Goal: Task Accomplishment & Management: Manage account settings

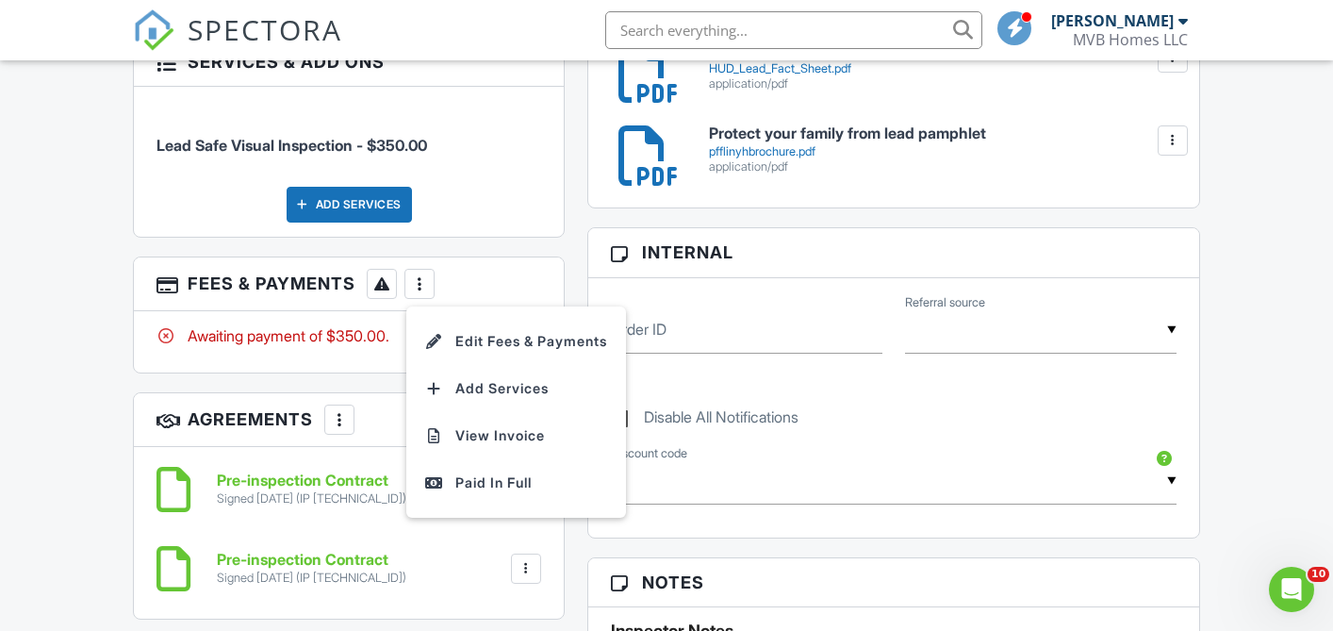
click at [1267, 301] on div "Dashboard Templates Contacts Metrics Automations Advanced Settings Support Cent…" at bounding box center [666, 564] width 1333 height 2852
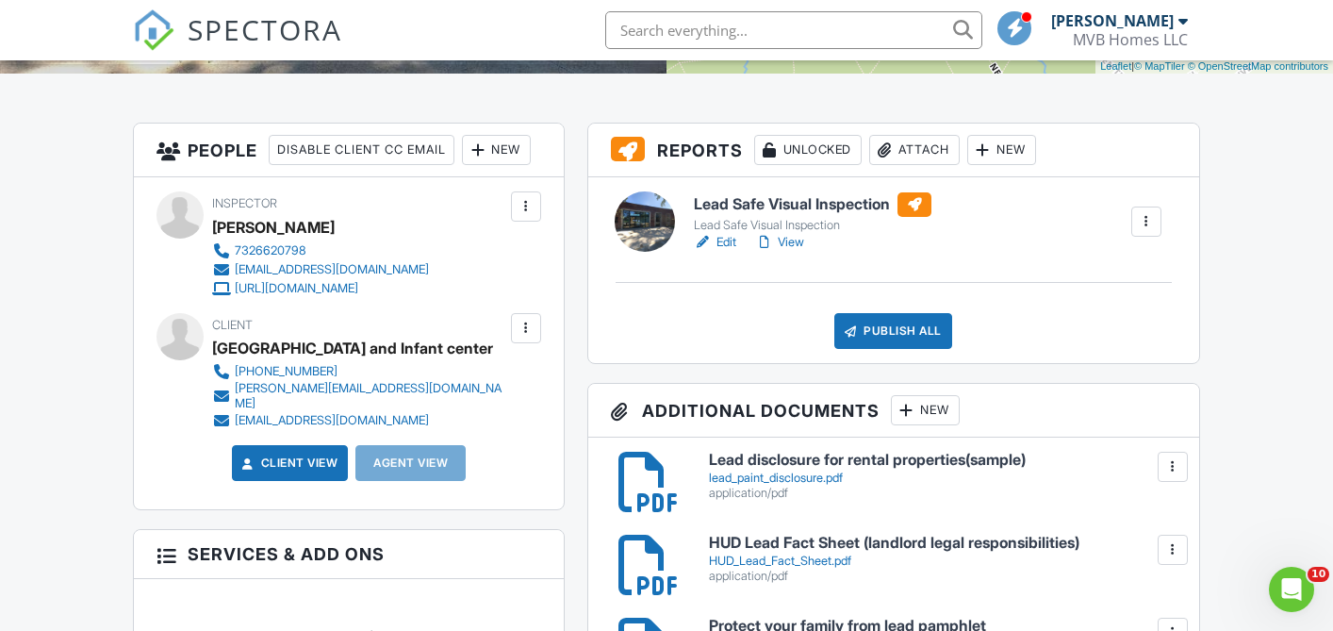
scroll to position [429, 0]
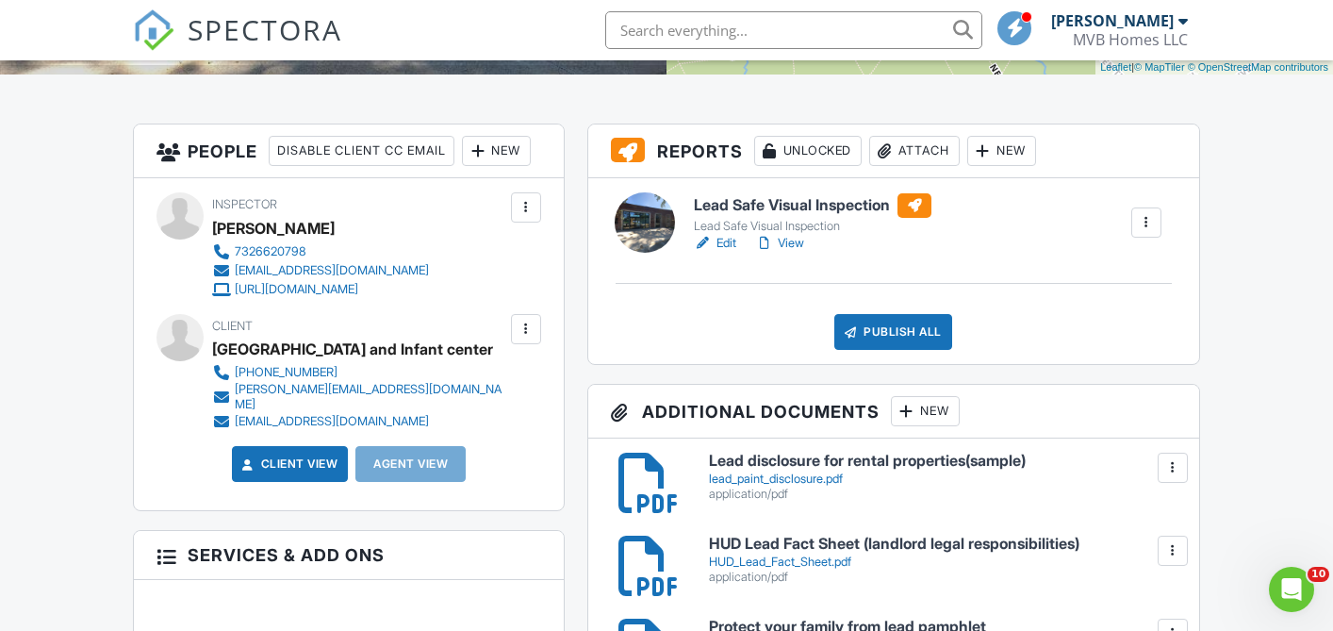
click at [726, 238] on link "Edit" at bounding box center [715, 243] width 42 height 19
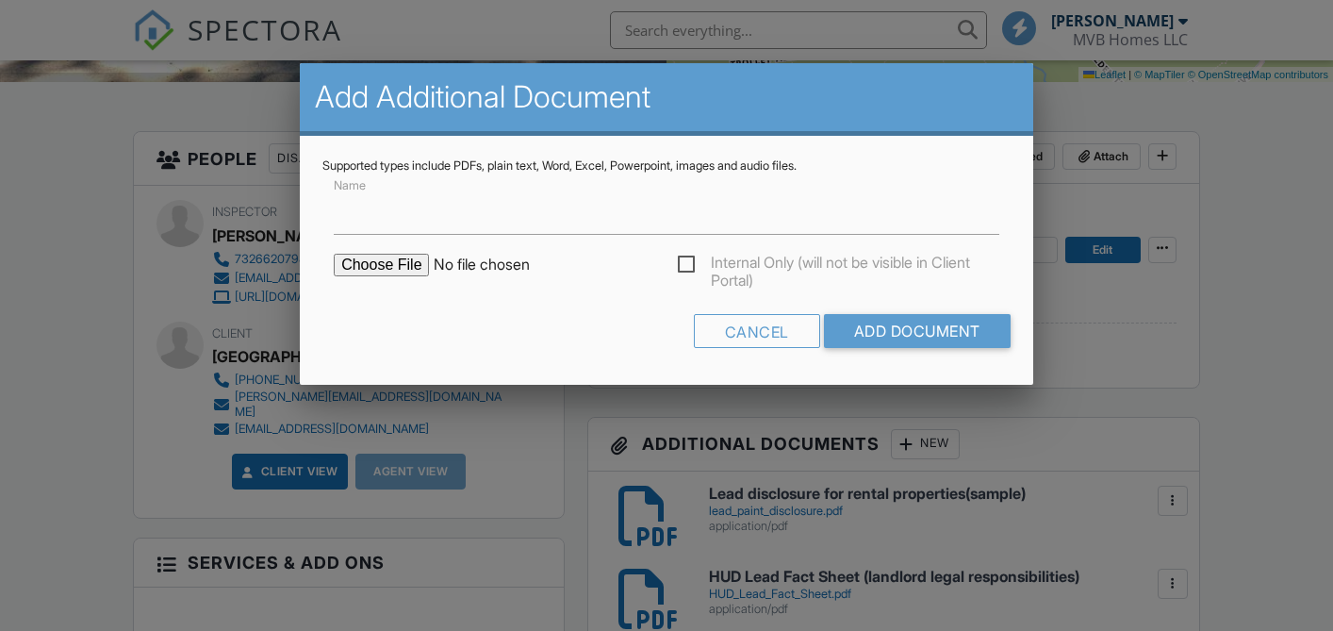
click at [378, 262] on input "file" at bounding box center [494, 265] width 321 height 23
type input "C:\fakepath\Crossroads Daycare and Infant center, 225 Olden, Princeton.pdf"
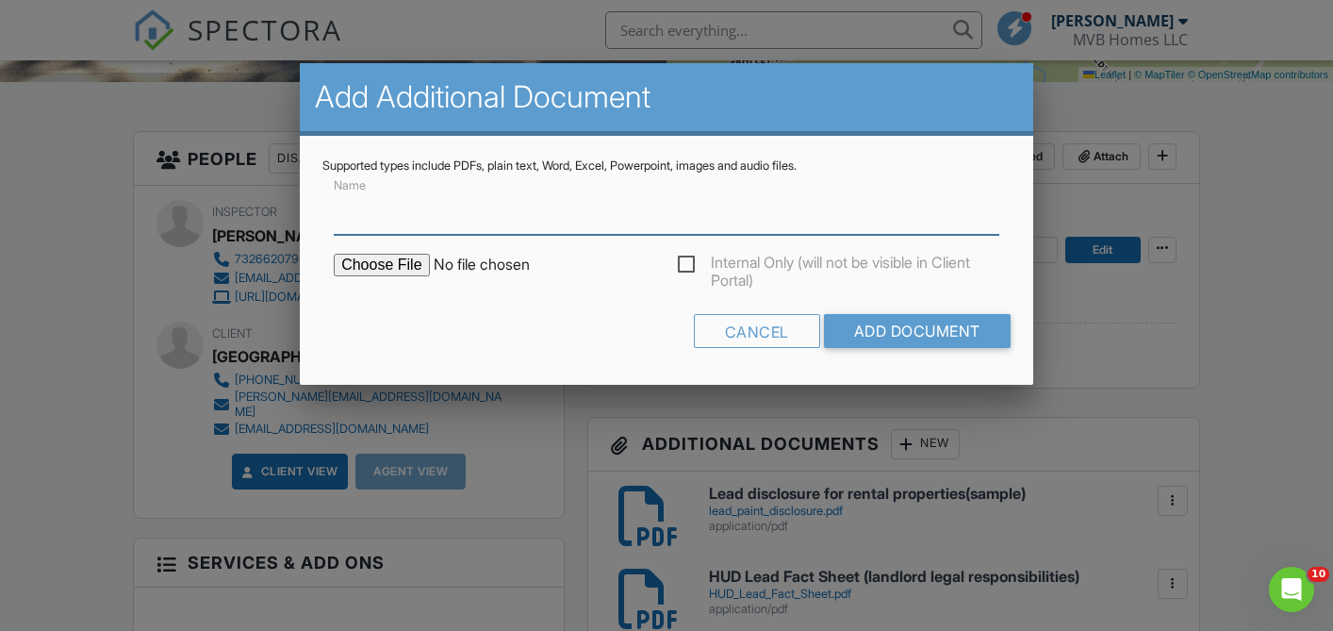
click at [440, 204] on input "Name" at bounding box center [667, 212] width 666 height 46
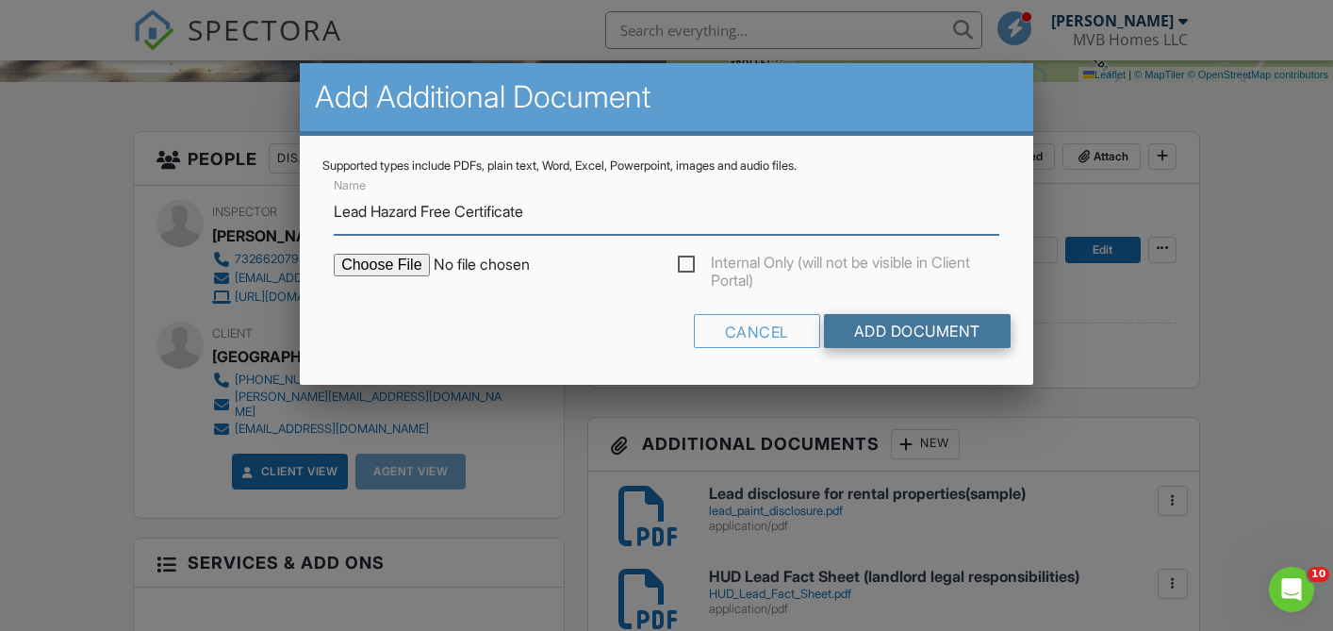
type input "Lead Hazard Free Certificate"
click at [898, 328] on input "Add Document" at bounding box center [917, 331] width 187 height 34
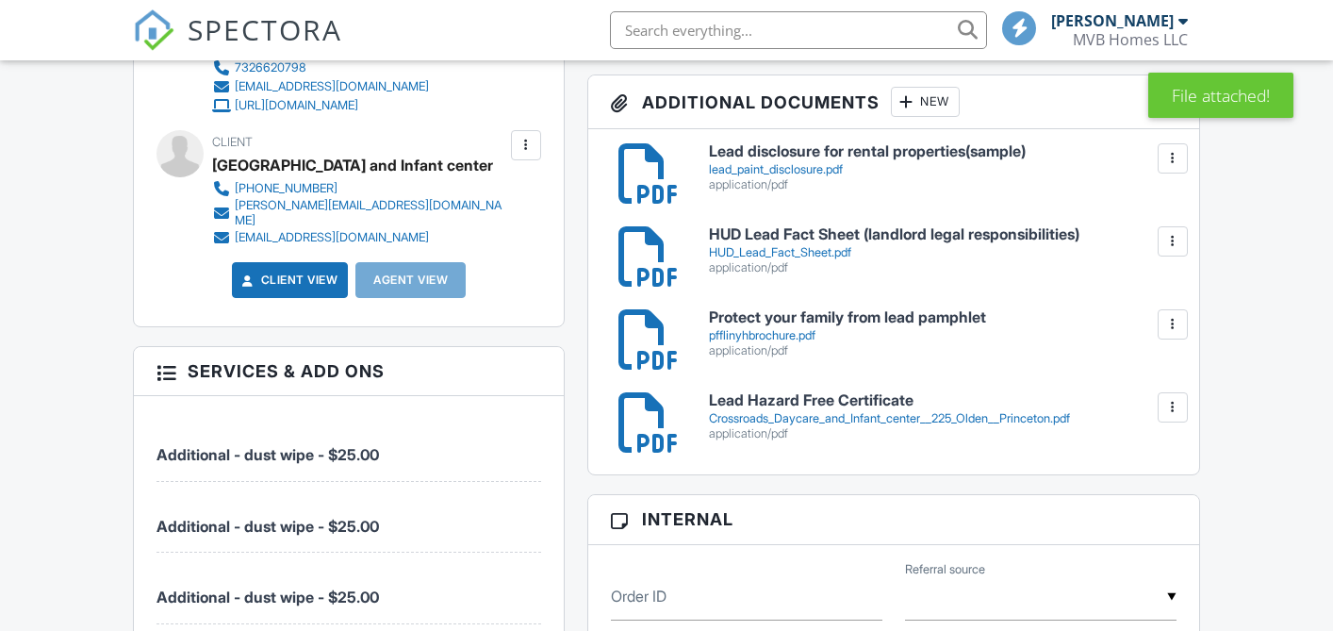
scroll to position [613, 0]
click at [924, 105] on div "New" at bounding box center [925, 102] width 69 height 30
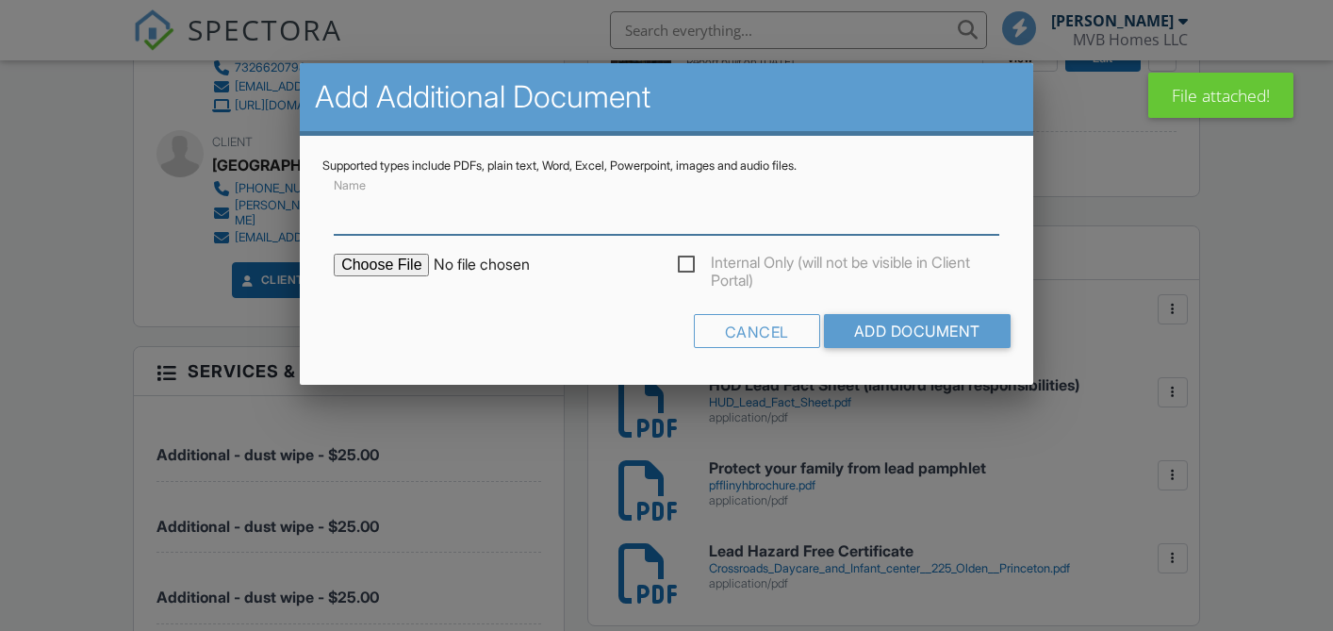
scroll to position [598, 0]
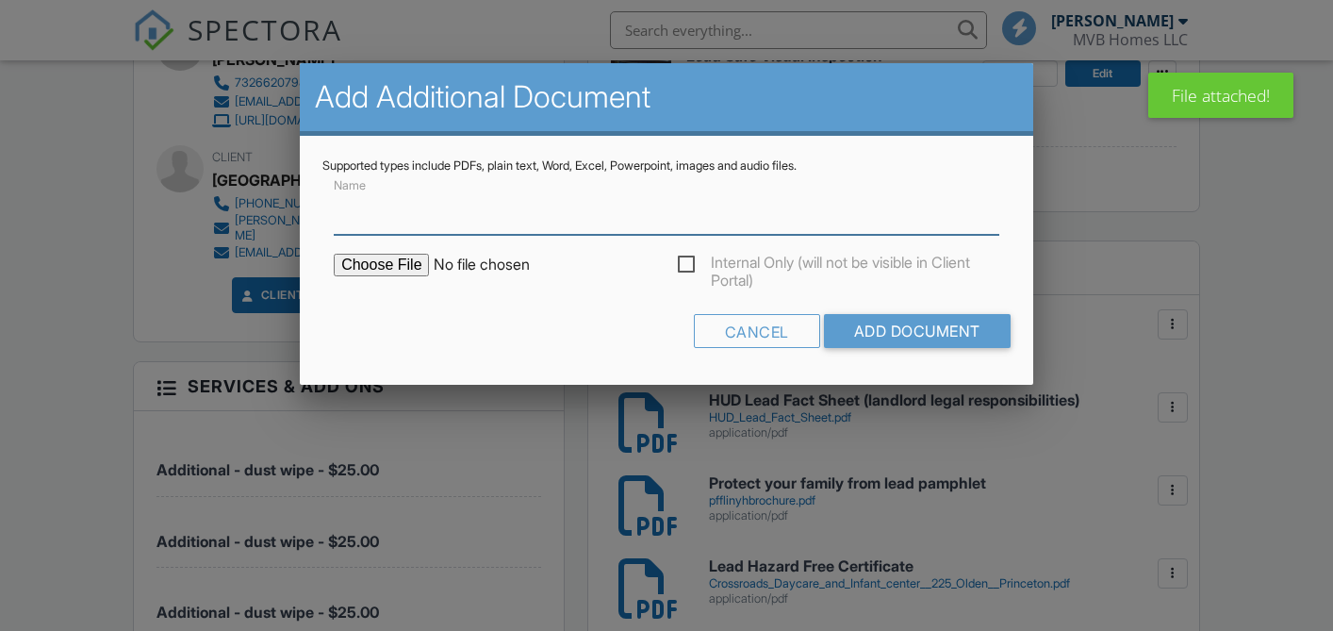
click at [477, 230] on input "Name" at bounding box center [667, 212] width 666 height 46
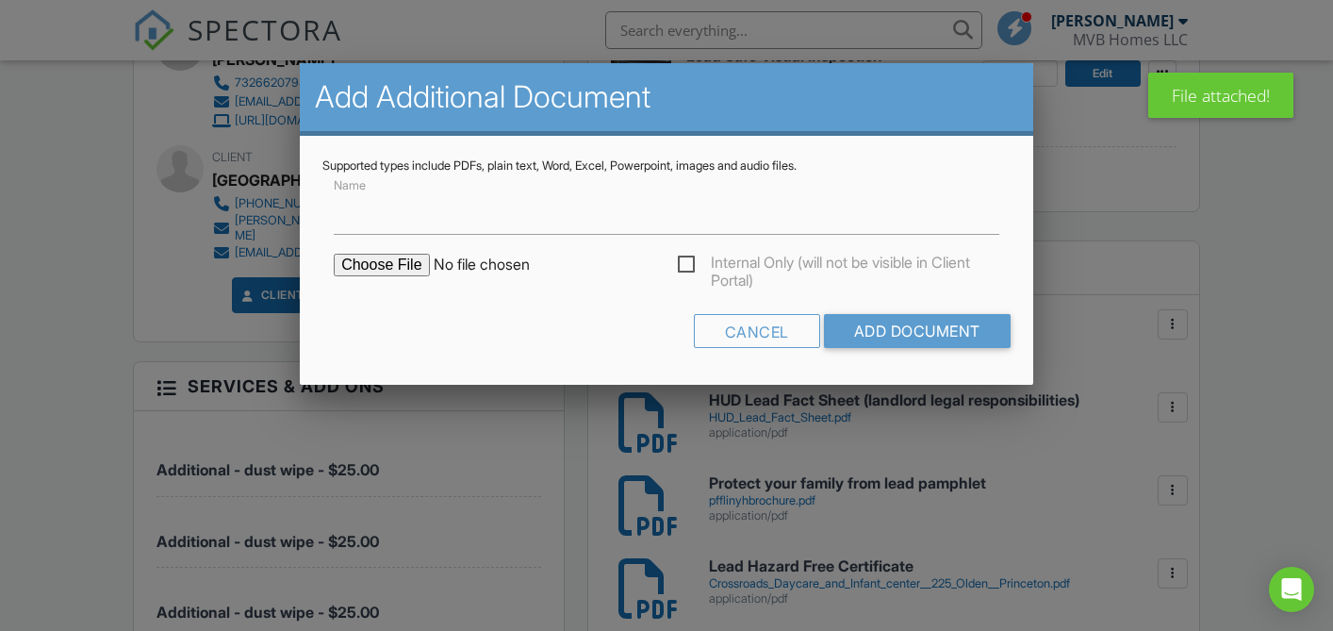
click at [388, 272] on input "file" at bounding box center [494, 265] width 321 height 23
type input "C:\fakepath\225 Olden Princeton Crossroads Daycare.pdf"
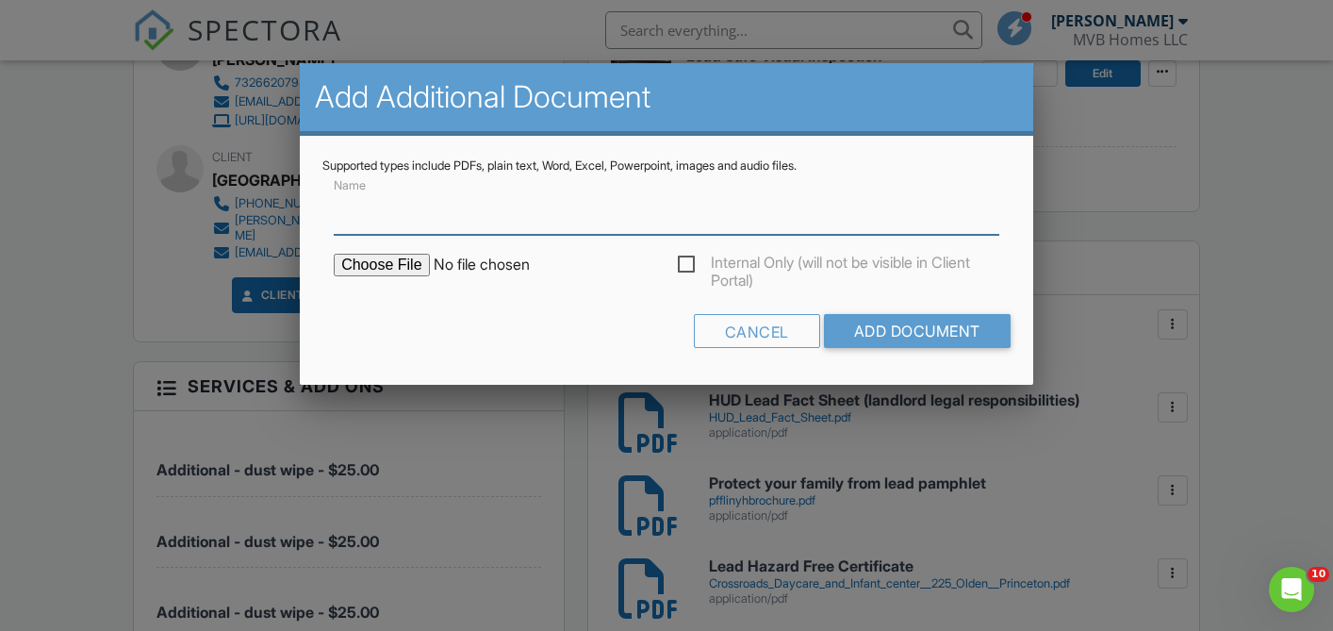
click at [514, 223] on input "Name" at bounding box center [667, 212] width 666 height 46
type input "Lab results"
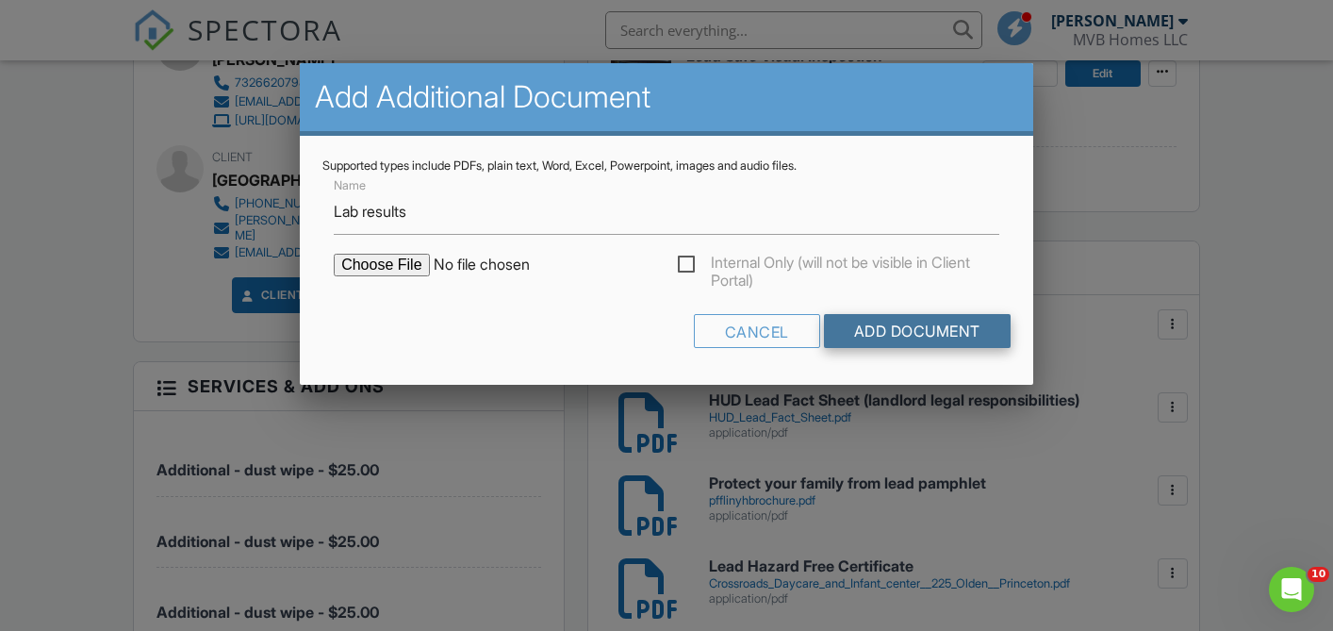
click at [876, 324] on input "Add Document" at bounding box center [917, 331] width 187 height 34
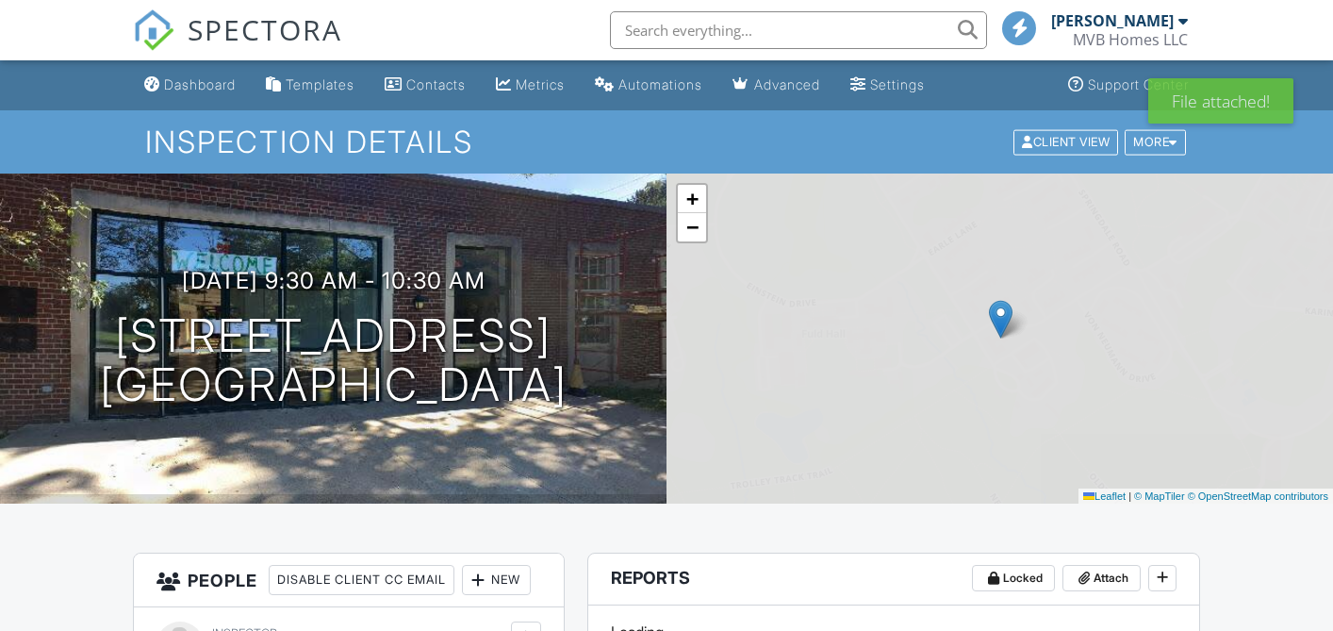
scroll to position [703, 0]
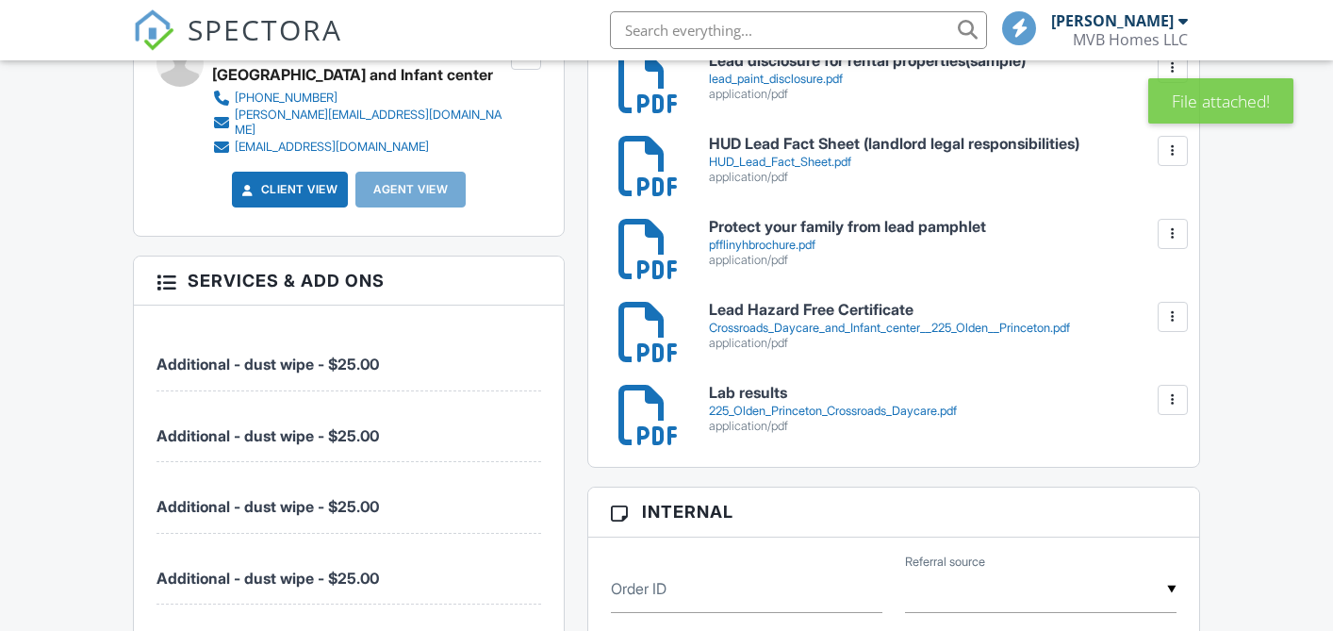
click at [821, 318] on h6 "Lead Hazard Free Certificate" at bounding box center [943, 310] width 468 height 17
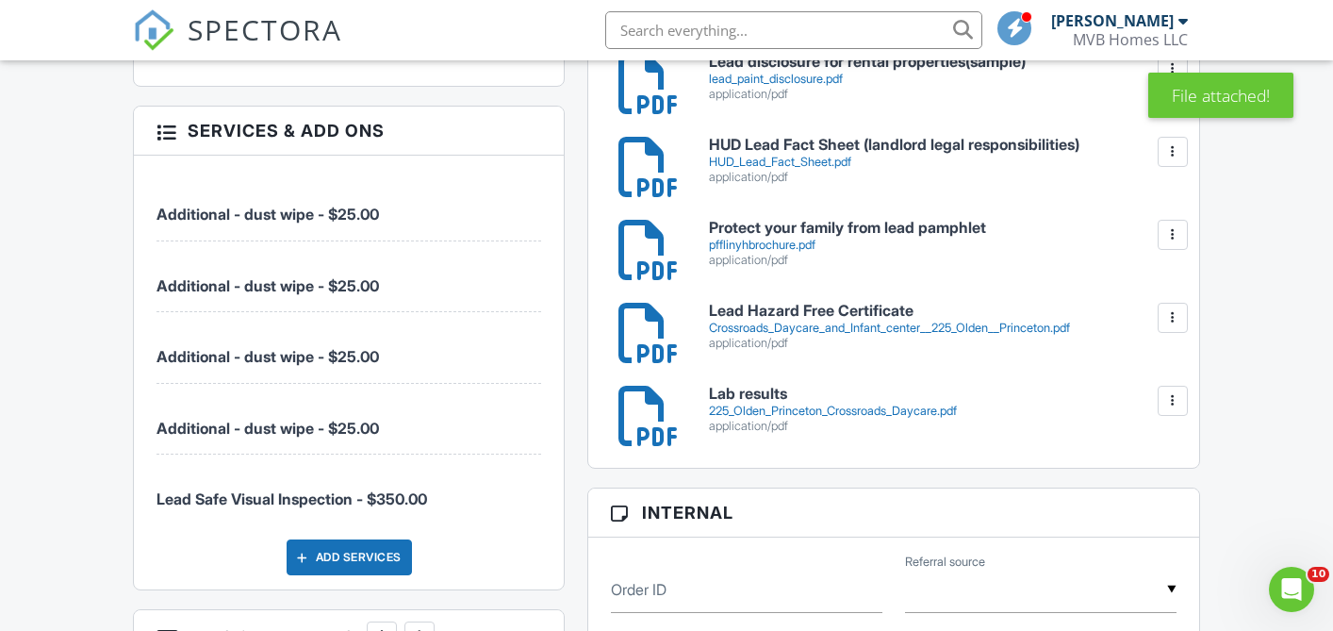
scroll to position [0, 0]
click at [808, 406] on div "225_Olden_Princeton_Crossroads_Daycare.pdf" at bounding box center [943, 411] width 468 height 15
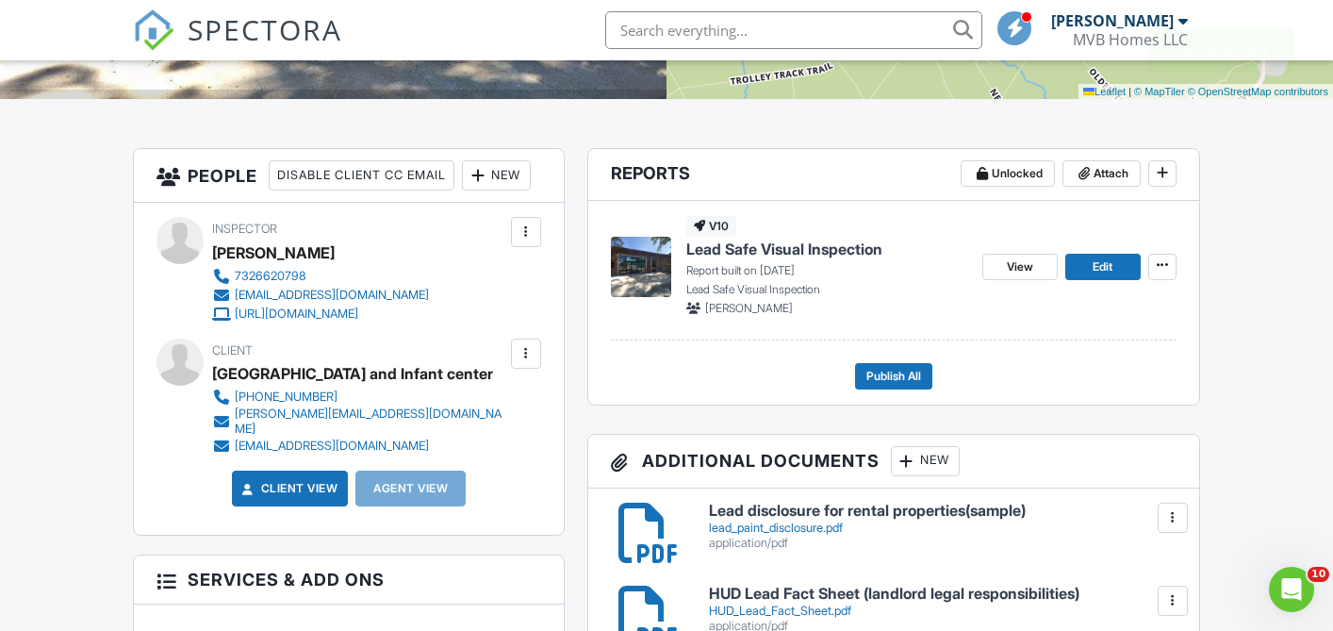
scroll to position [406, 0]
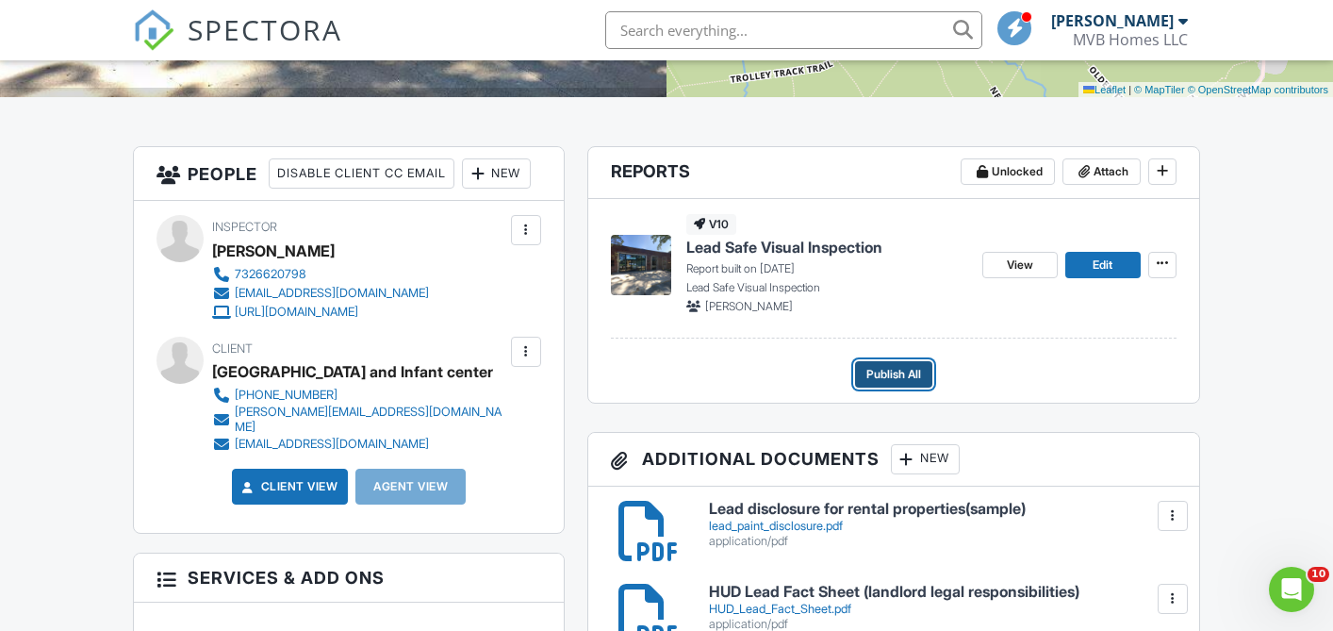
click at [892, 373] on span "Publish All" at bounding box center [894, 374] width 55 height 19
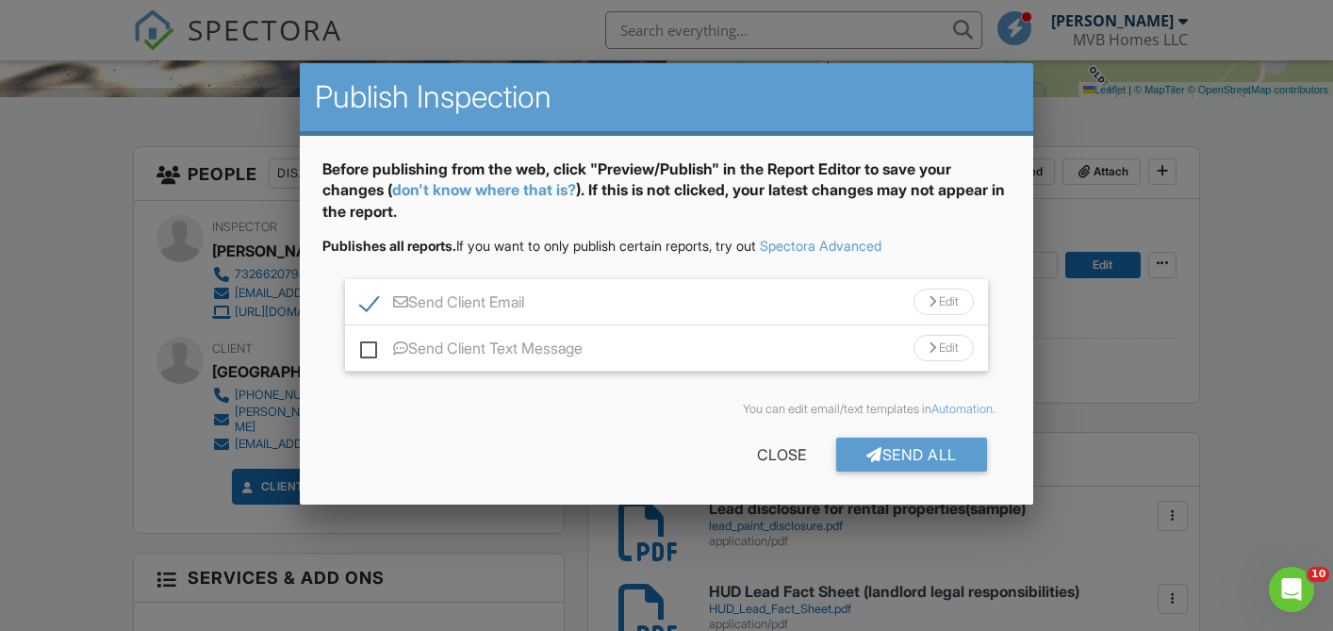
click at [929, 302] on div at bounding box center [933, 302] width 8 height 12
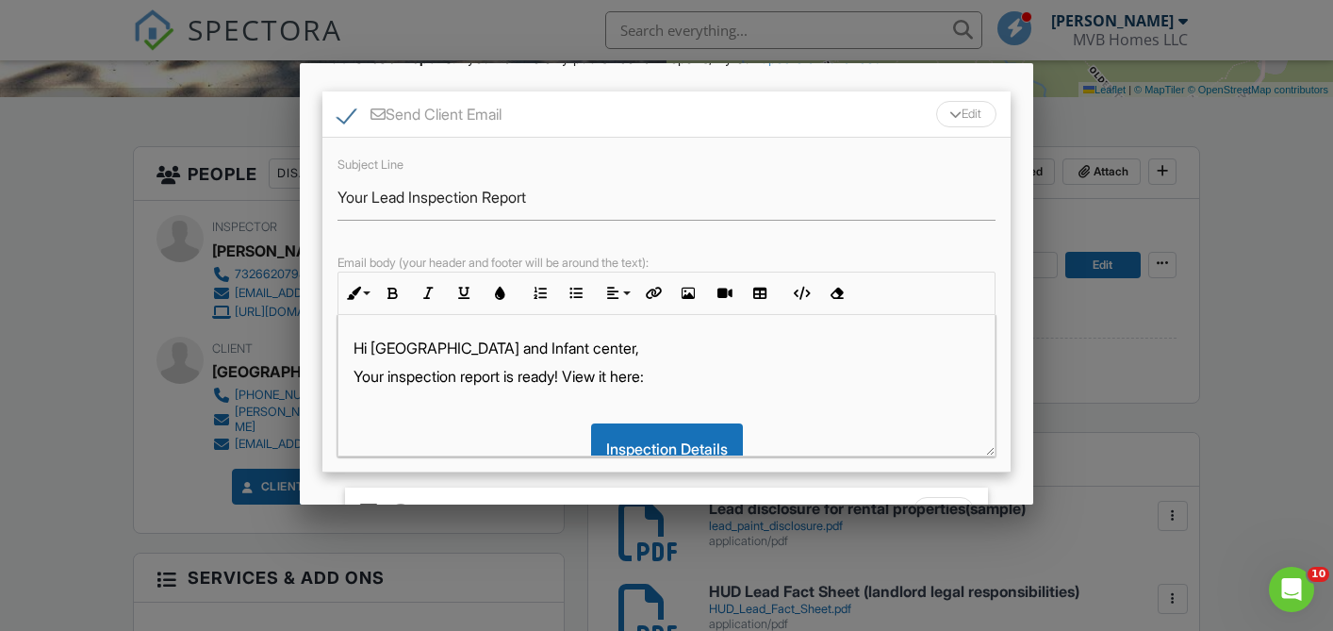
scroll to position [0, 0]
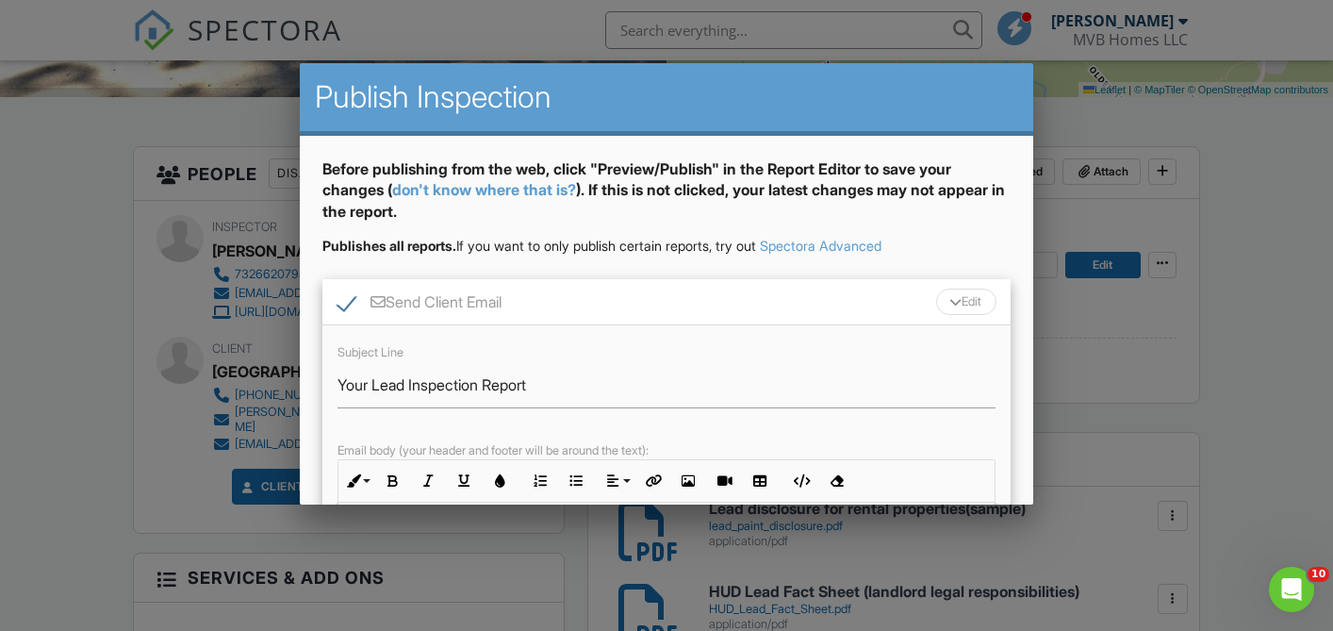
click at [1295, 336] on div at bounding box center [666, 300] width 1333 height 788
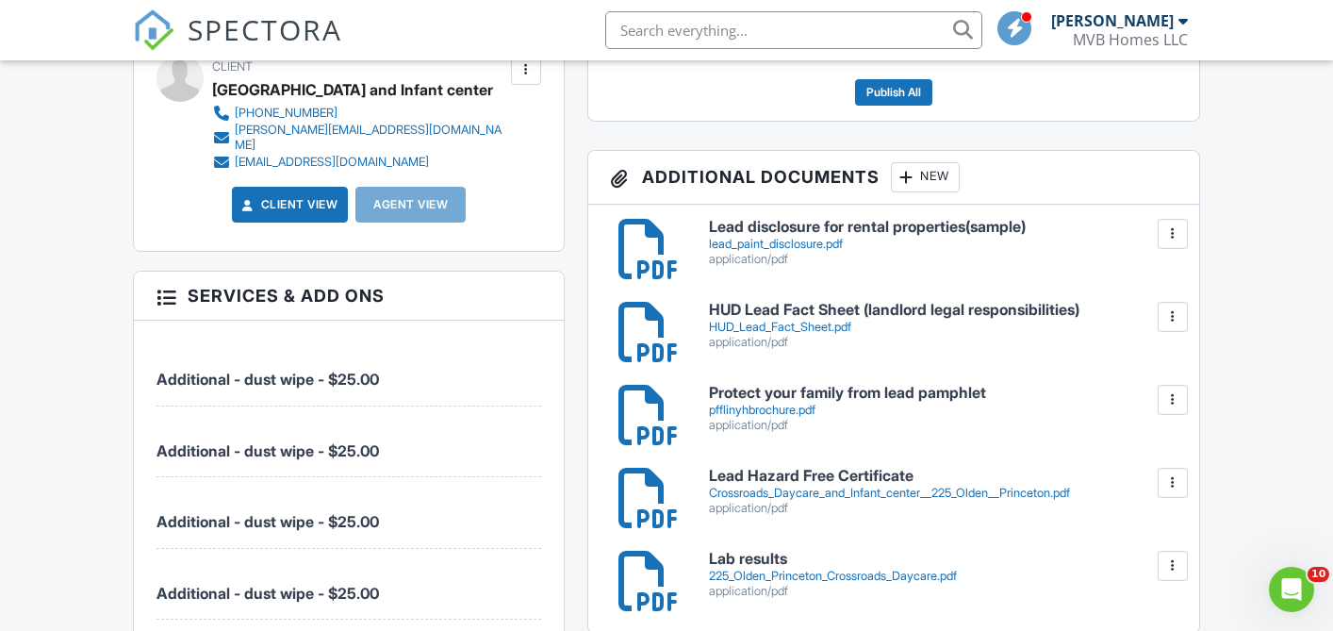
scroll to position [695, 0]
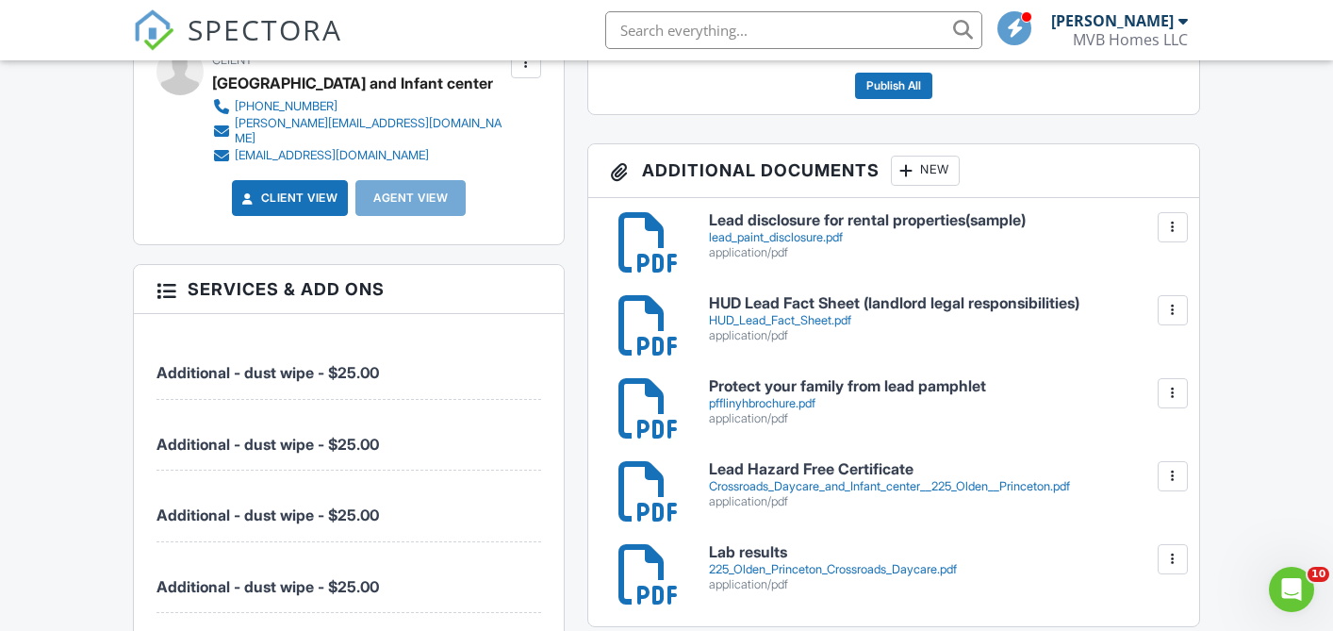
click at [1172, 476] on div at bounding box center [1173, 476] width 19 height 19
click at [1138, 555] on link "Delete" at bounding box center [1134, 559] width 70 height 21
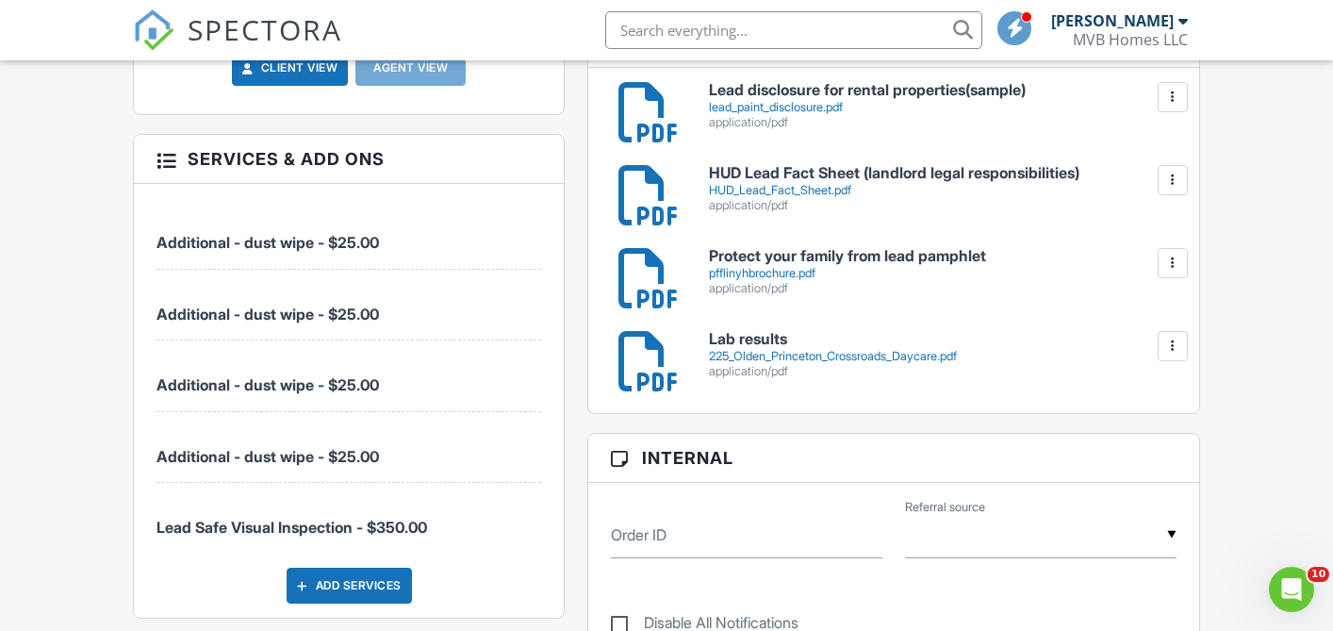
scroll to position [827, 0]
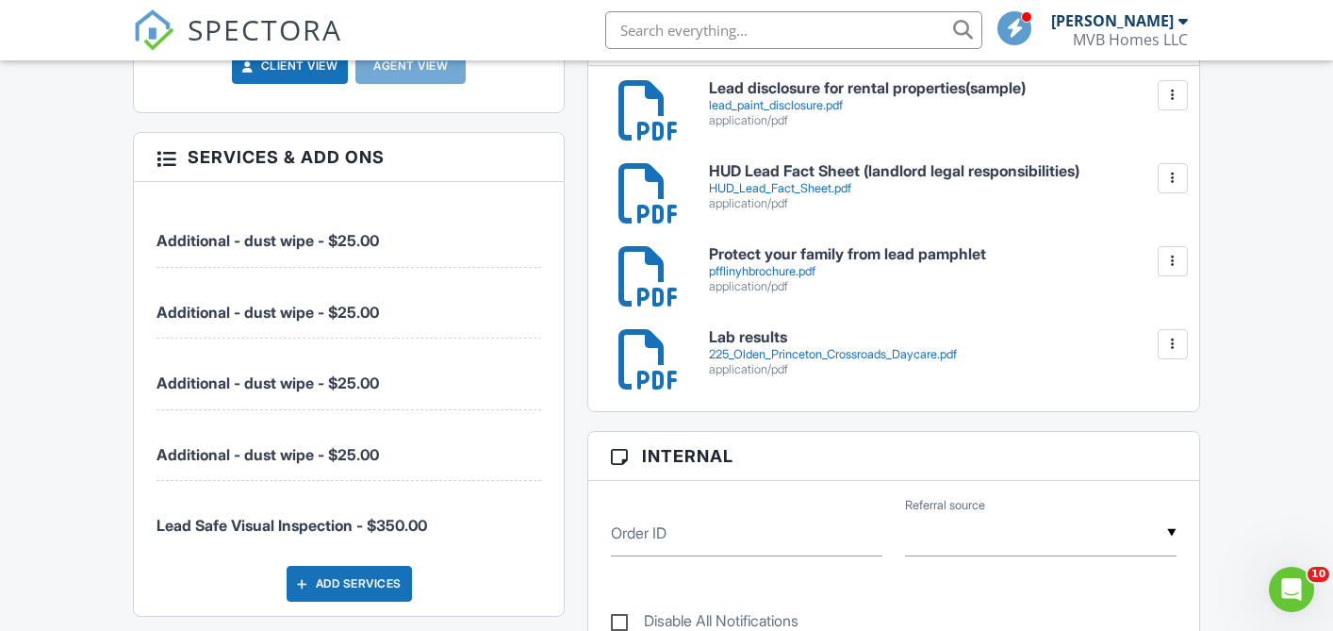
click at [901, 356] on div "225_Olden_Princeton_Crossroads_Daycare.pdf" at bounding box center [943, 354] width 468 height 15
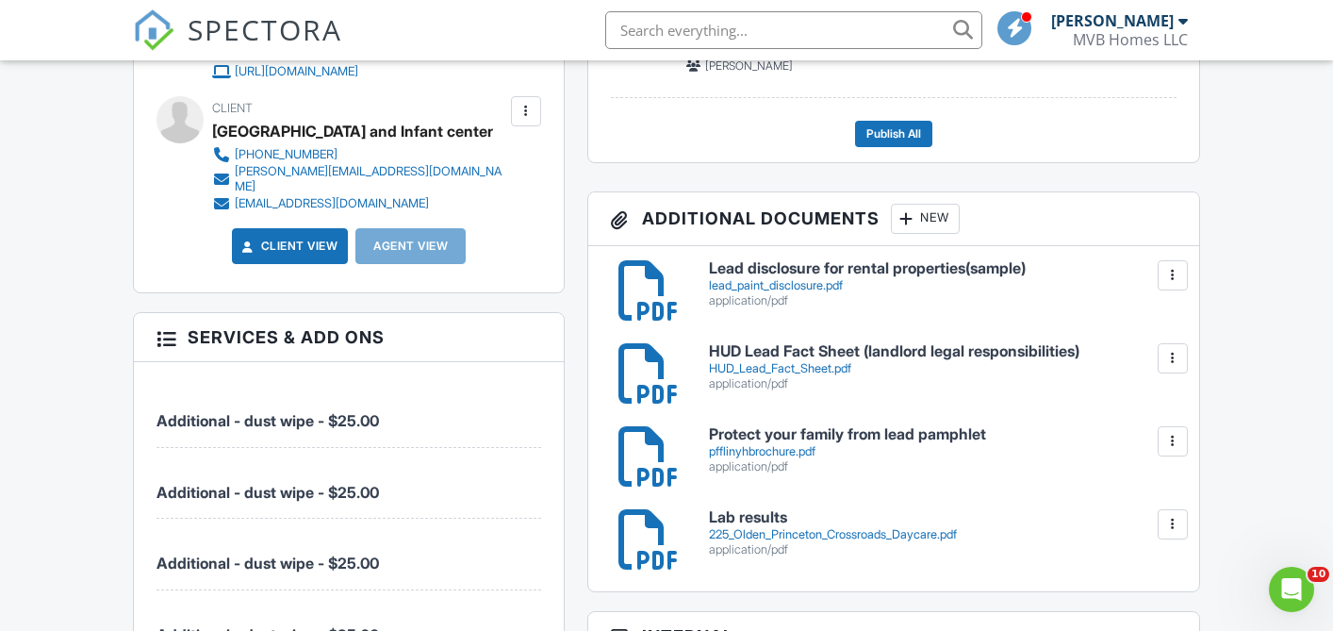
scroll to position [644, 0]
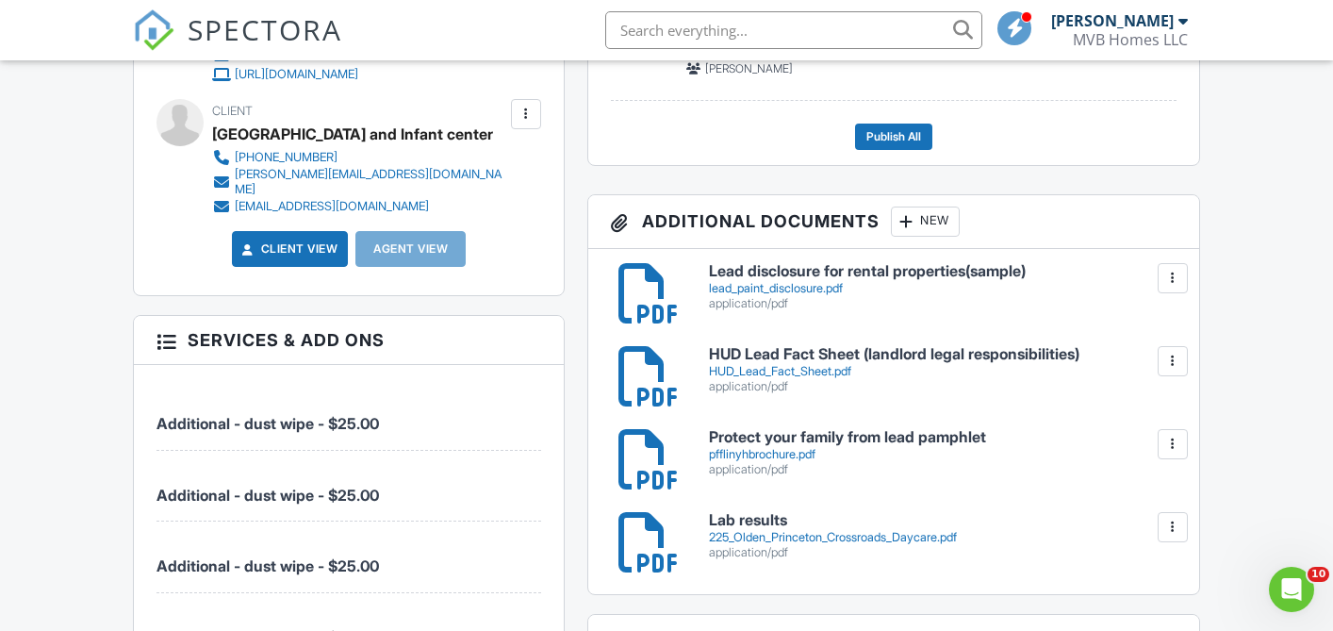
click at [919, 218] on div "New" at bounding box center [925, 221] width 69 height 30
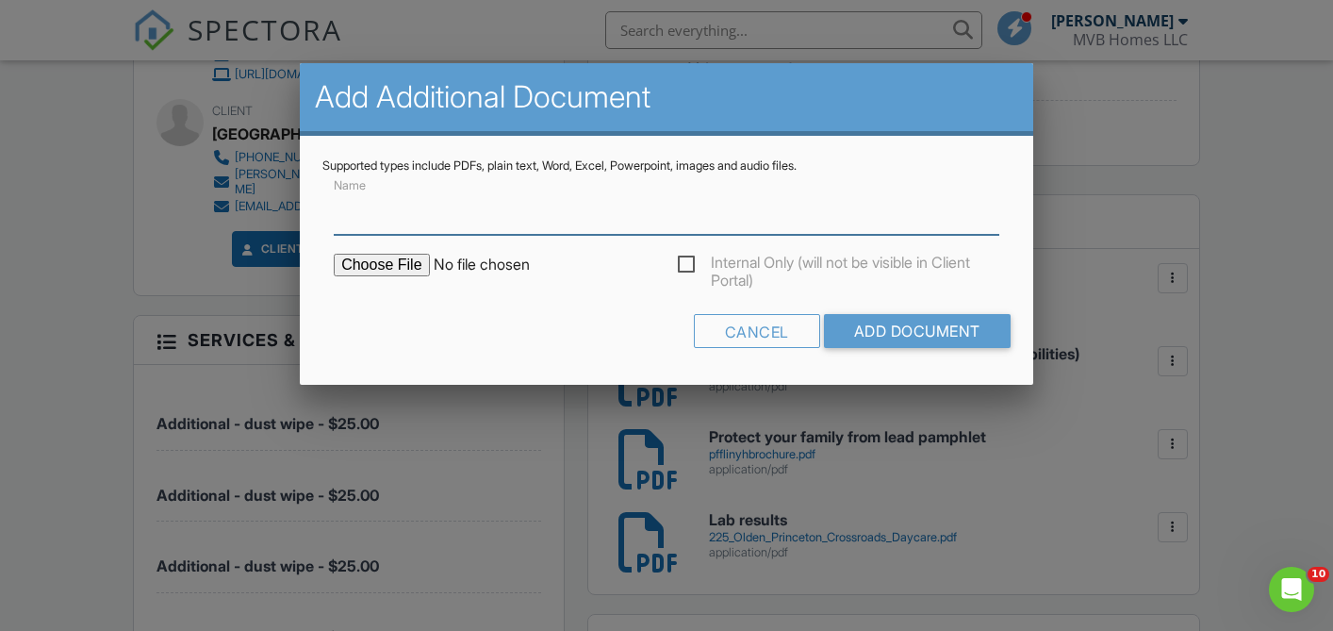
click at [519, 220] on input "Name" at bounding box center [667, 212] width 666 height 46
type input "Lead Hazard Free Certificate"
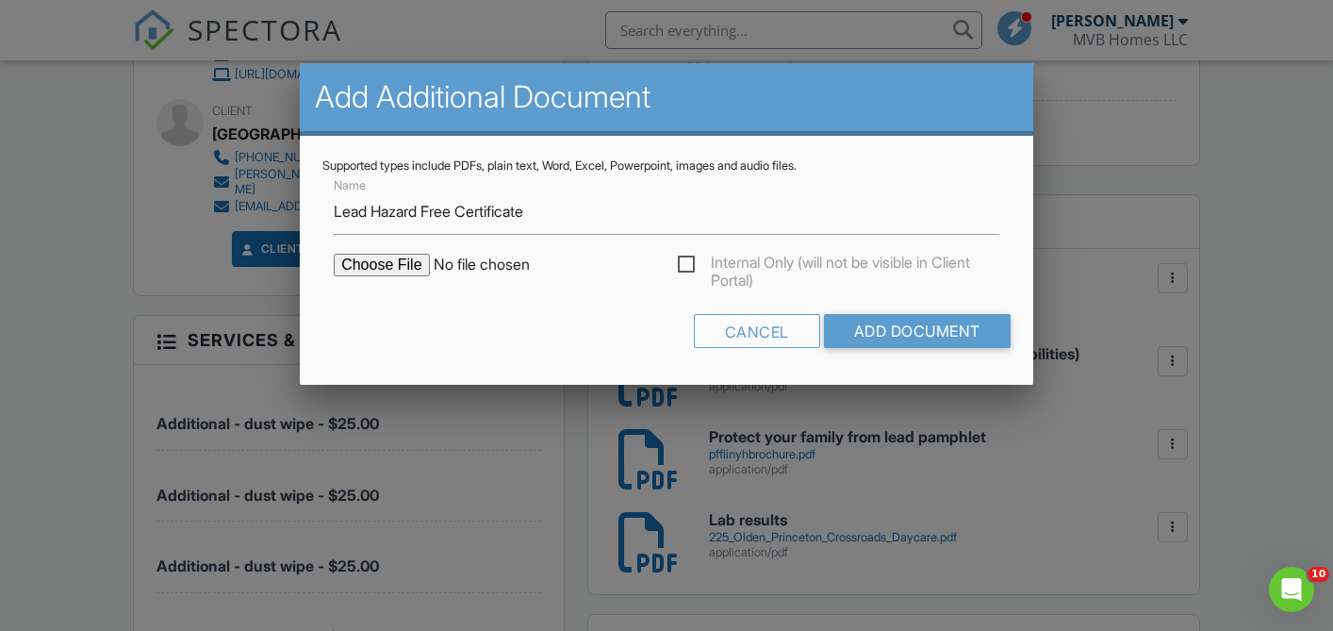
click at [382, 272] on input "file" at bounding box center [494, 265] width 321 height 23
type input "C:\fakepath\Crossroads Daycare and Infant center, 225 Olden, Princeton (1).pdf"
click at [928, 332] on input "Add Document" at bounding box center [917, 331] width 187 height 34
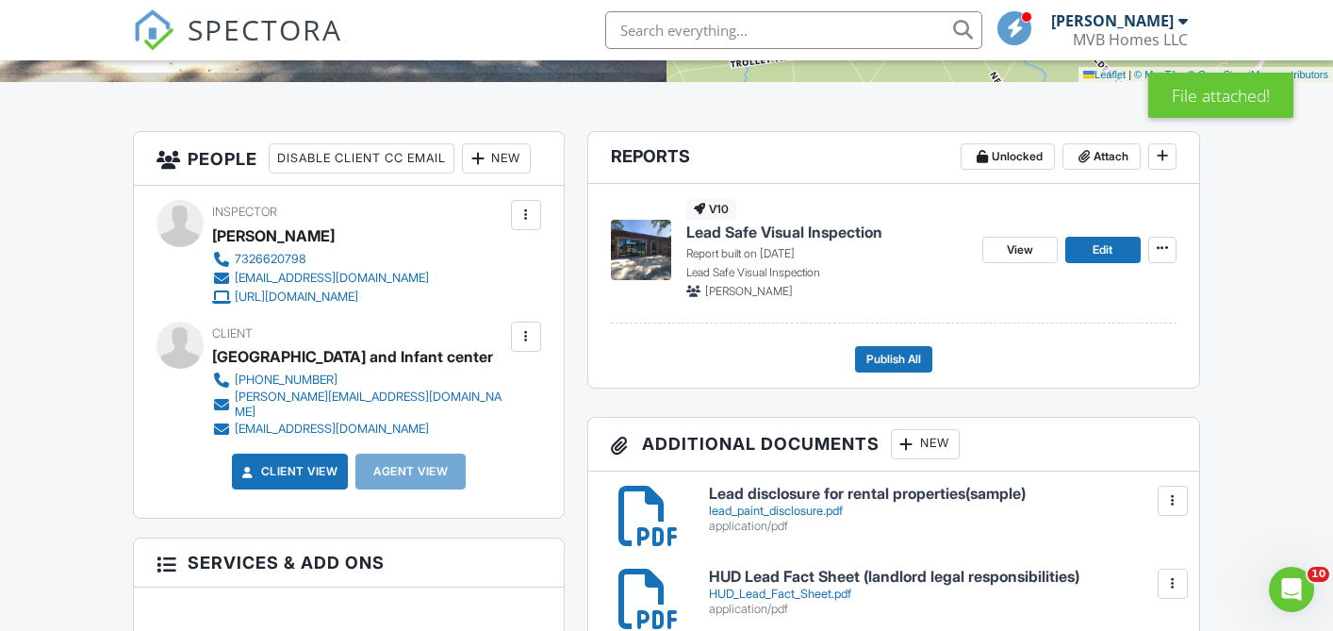
scroll to position [421, 0]
click at [884, 355] on span "Publish All" at bounding box center [894, 360] width 55 height 19
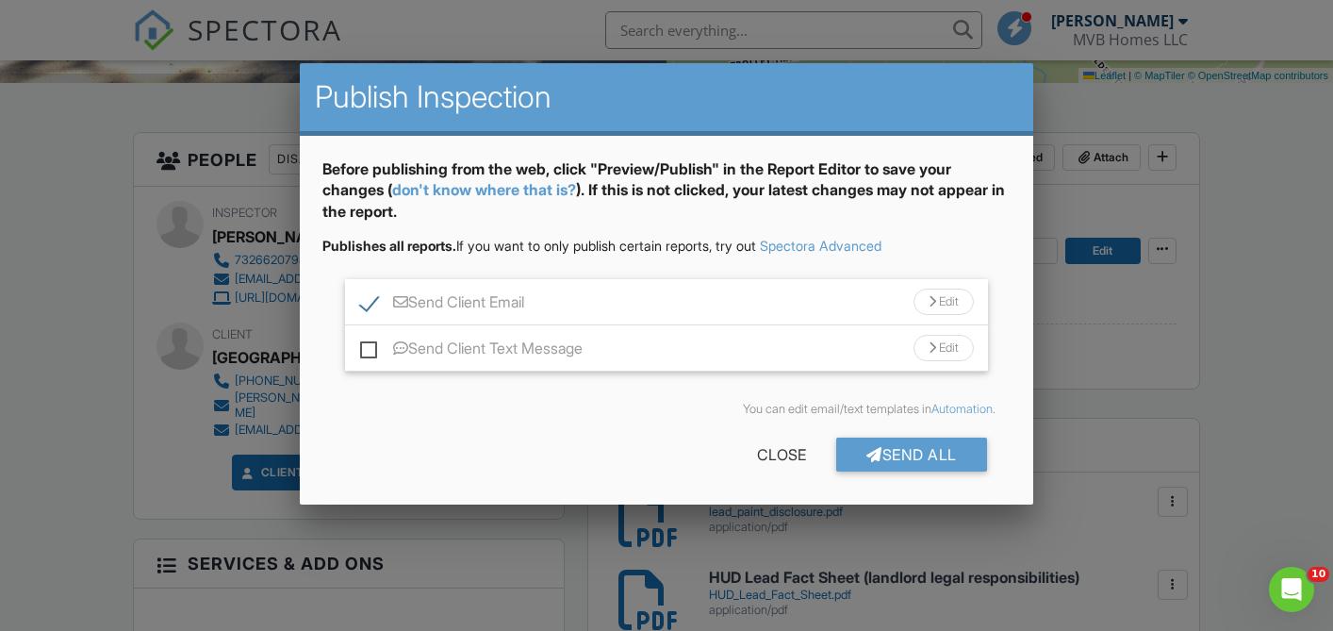
click at [923, 292] on div "Edit" at bounding box center [944, 302] width 60 height 26
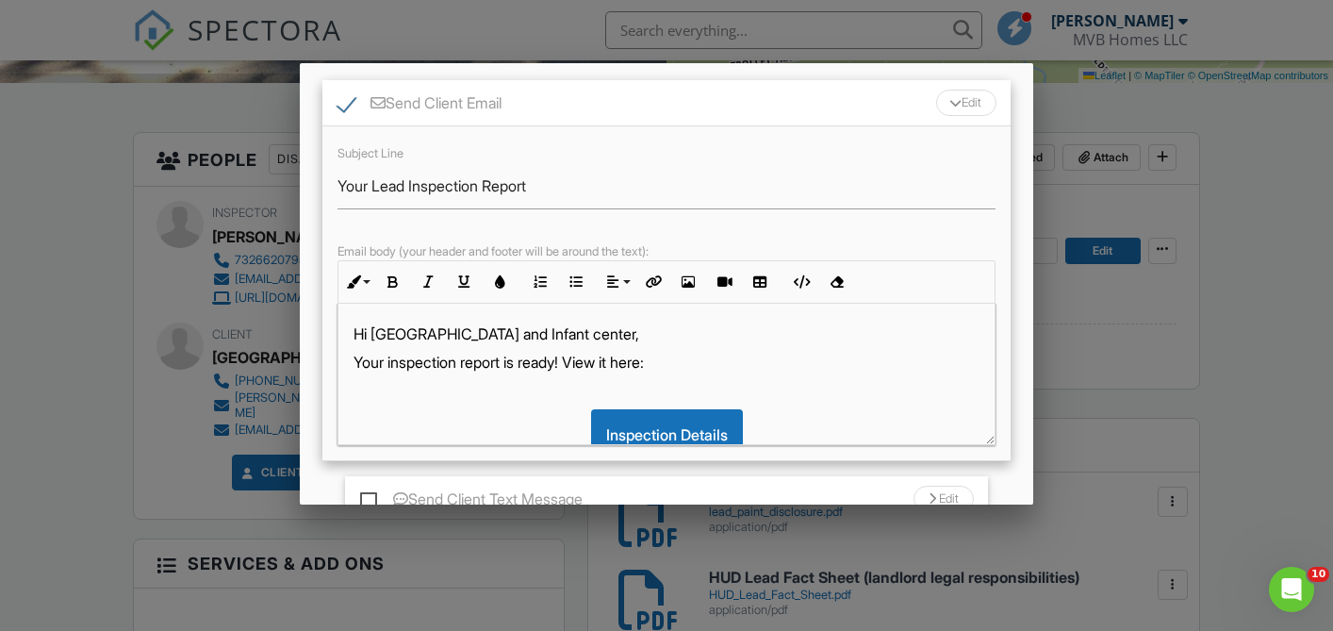
scroll to position [0, 0]
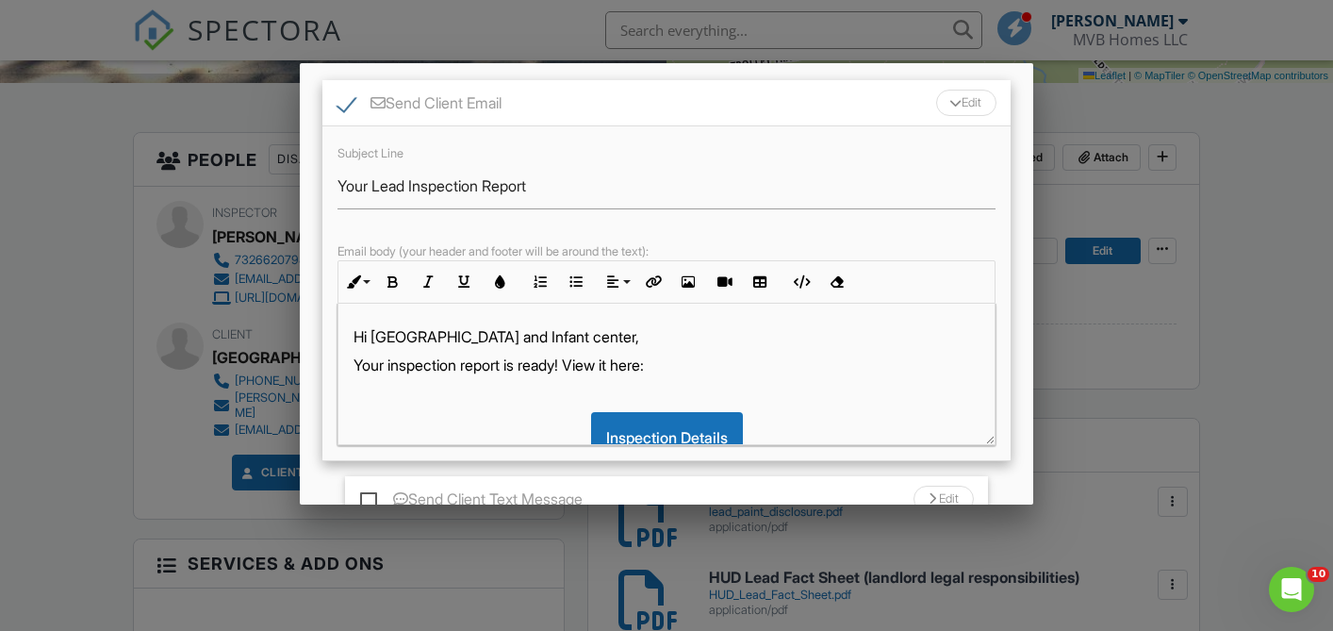
click at [526, 370] on p "Your inspection report is ready! View it here:" at bounding box center [667, 365] width 626 height 21
click at [830, 367] on p "Your inspection report, lab results, and certificate are ready! View it here:" at bounding box center [667, 365] width 626 height 21
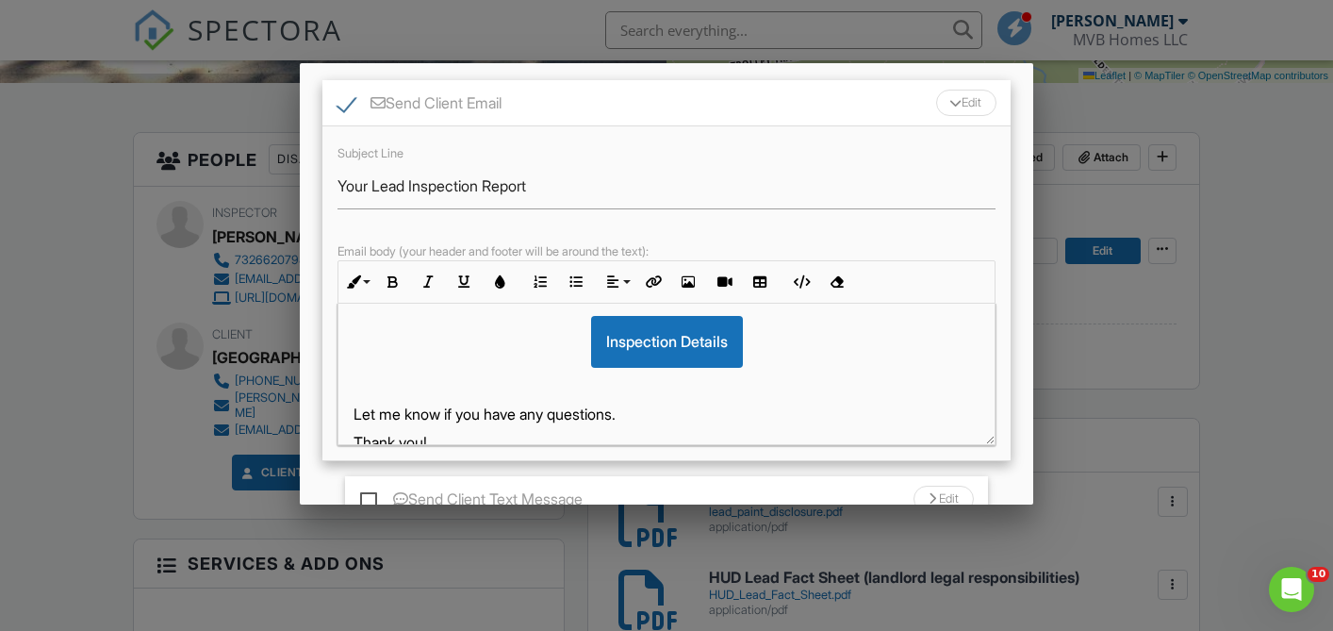
scroll to position [122, 0]
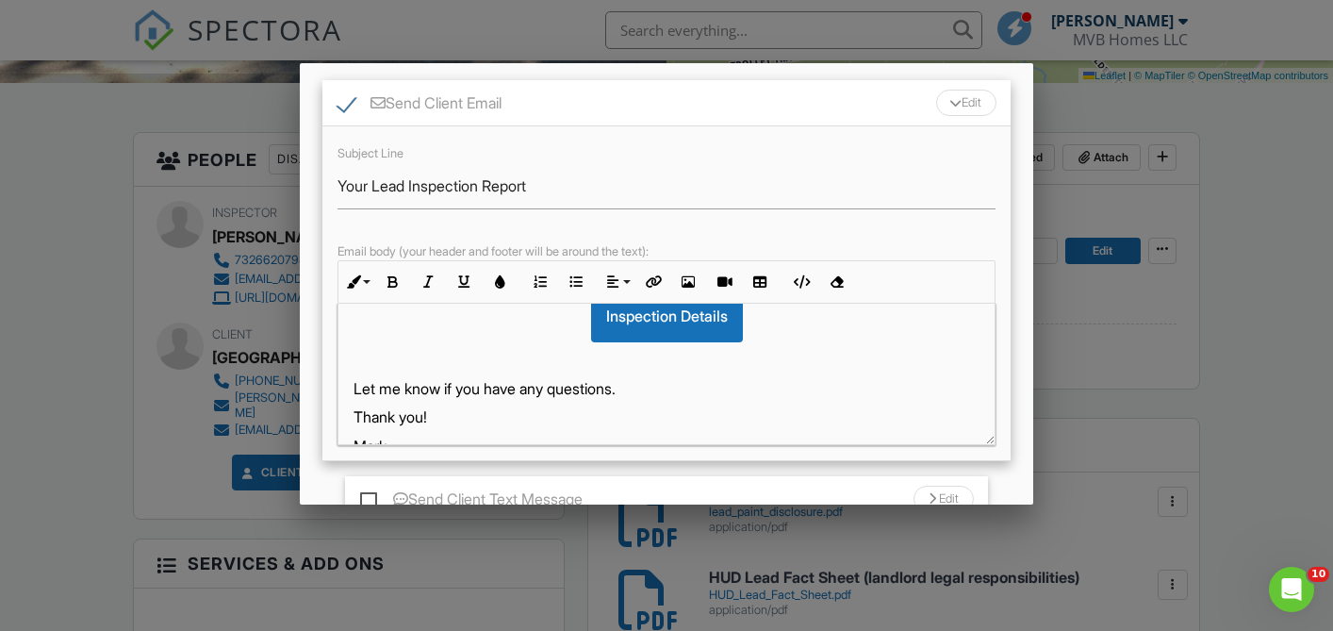
click at [643, 391] on p "Let me know if you have any questions." at bounding box center [667, 388] width 626 height 21
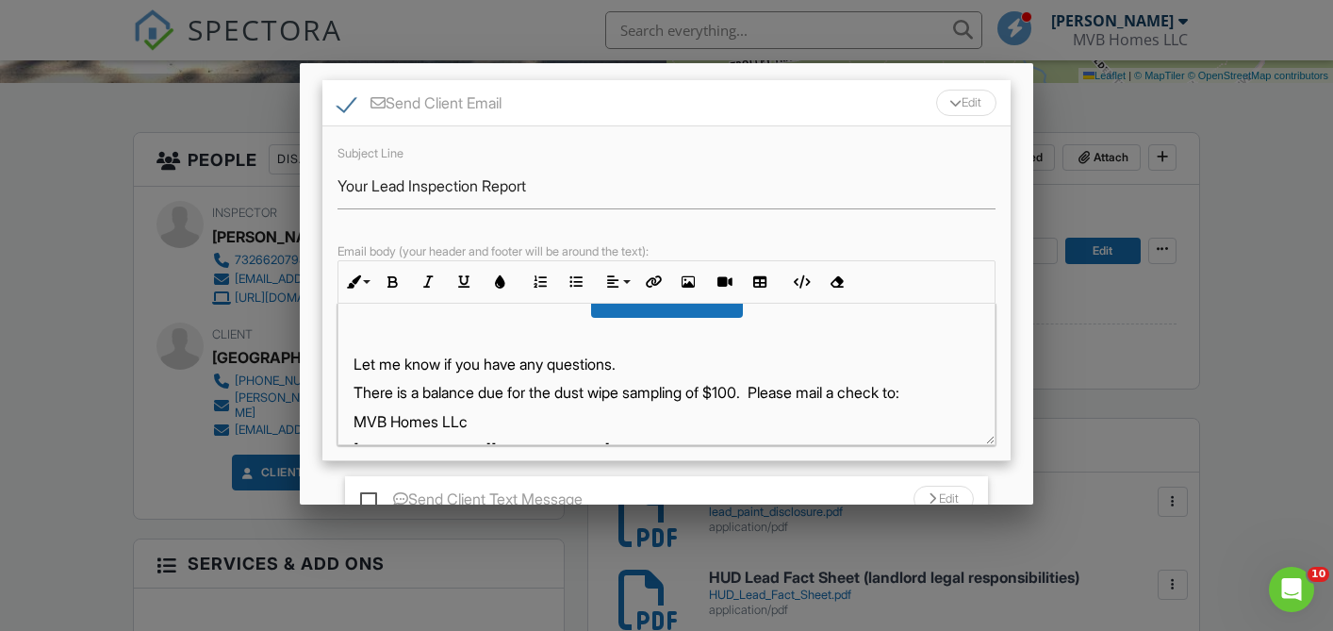
scroll to position [136, 0]
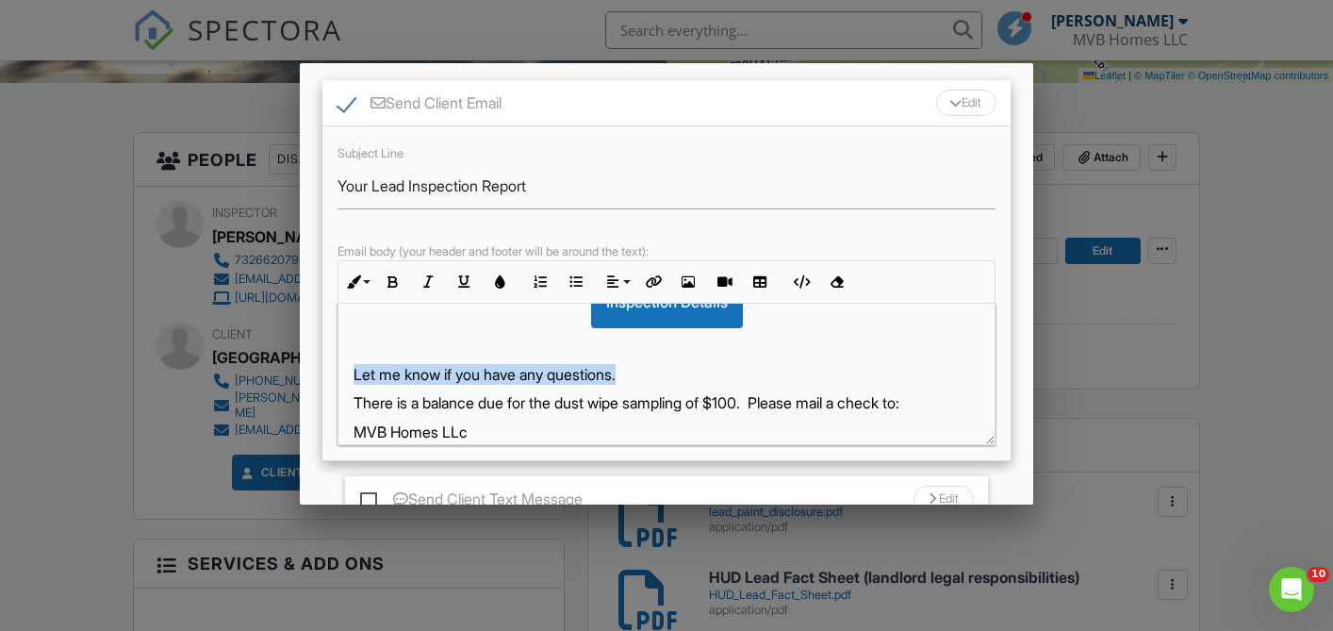
drag, startPoint x: 645, startPoint y: 374, endPoint x: 342, endPoint y: 373, distance: 302.7
click at [342, 373] on div "Hi Crossroads Nursery School and Infant center, Your inspection report, lab res…" at bounding box center [667, 388] width 656 height 440
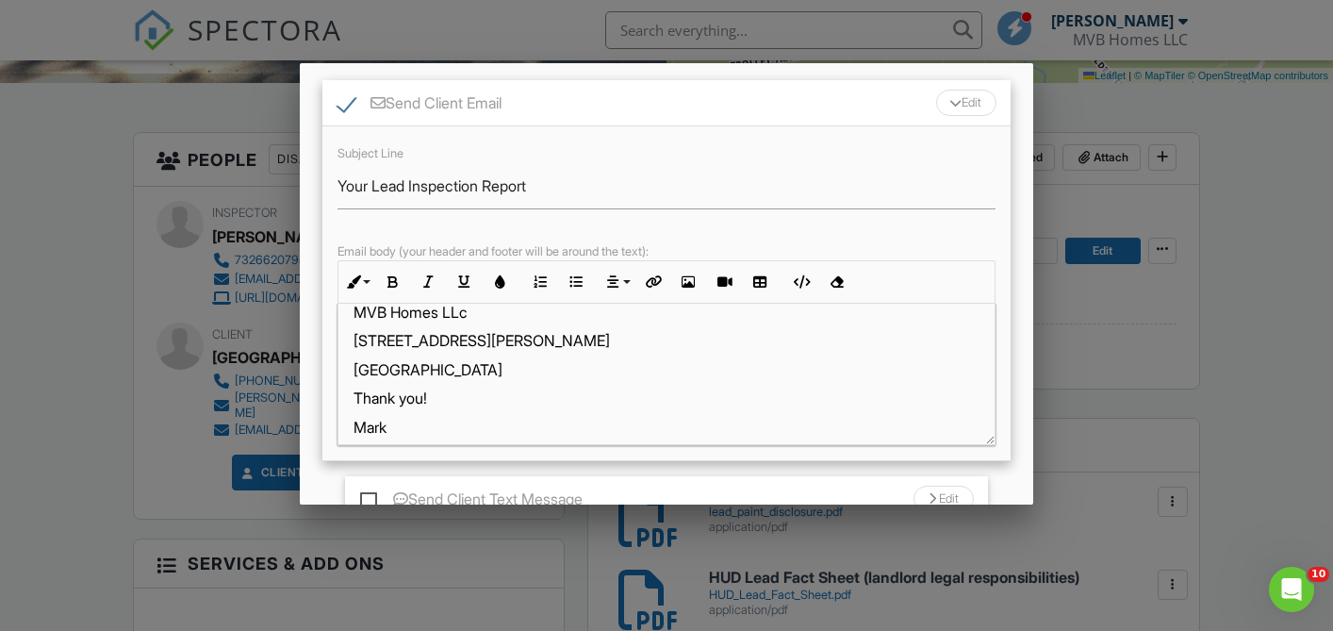
scroll to position [200, 0]
click at [507, 367] on p "Somerset, NJ 08873" at bounding box center [667, 367] width 626 height 21
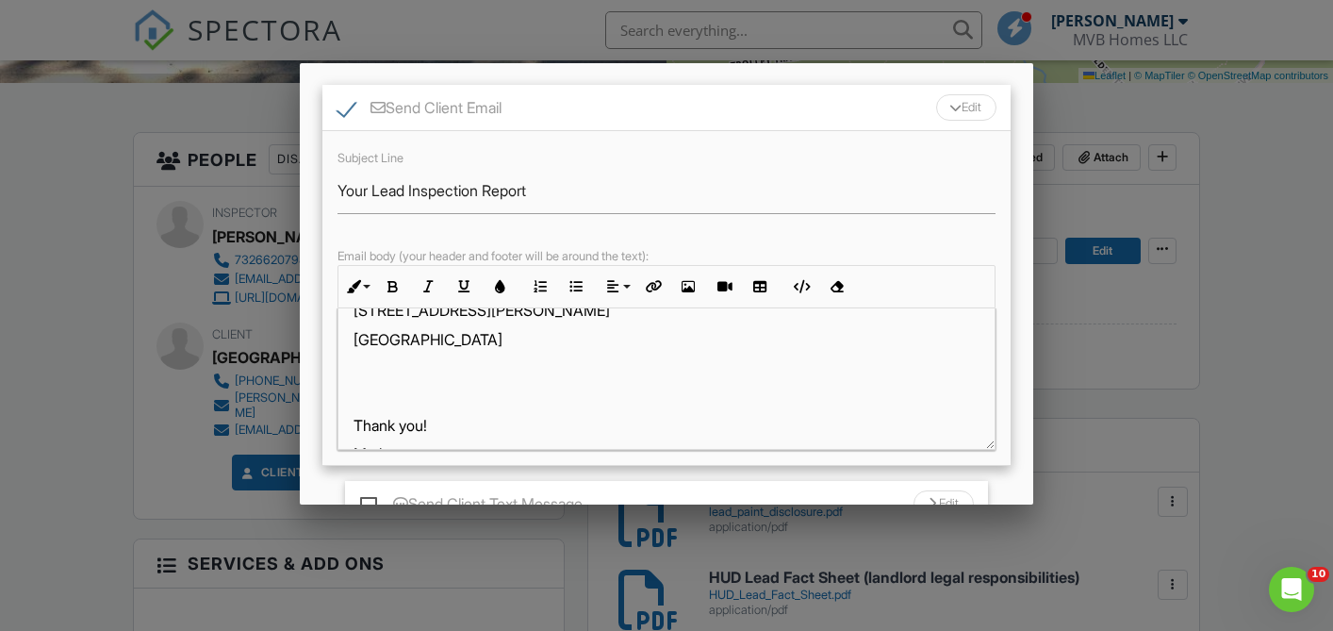
scroll to position [234, 0]
click at [355, 390] on p at bounding box center [667, 396] width 626 height 21
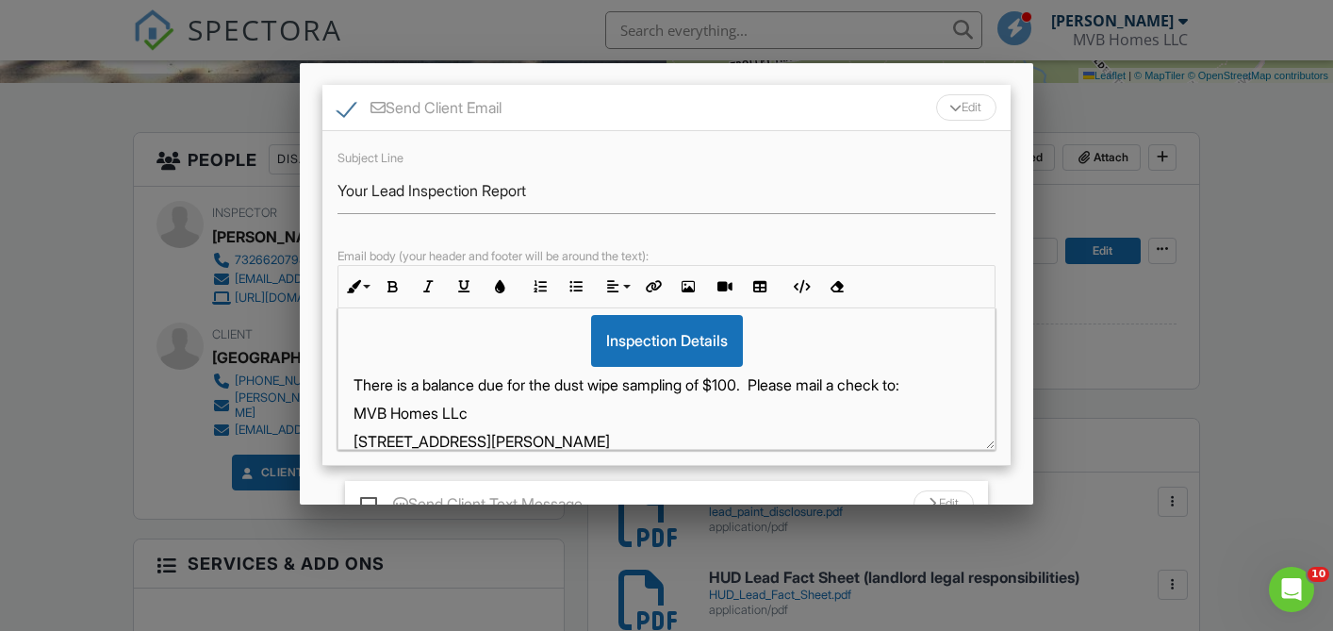
scroll to position [100, 0]
click at [776, 388] on p "There is a balance due for the dust wipe sampling of $100. Please mail a check …" at bounding box center [667, 386] width 626 height 21
click at [477, 415] on p "MVB Homes LLc" at bounding box center [667, 415] width 626 height 21
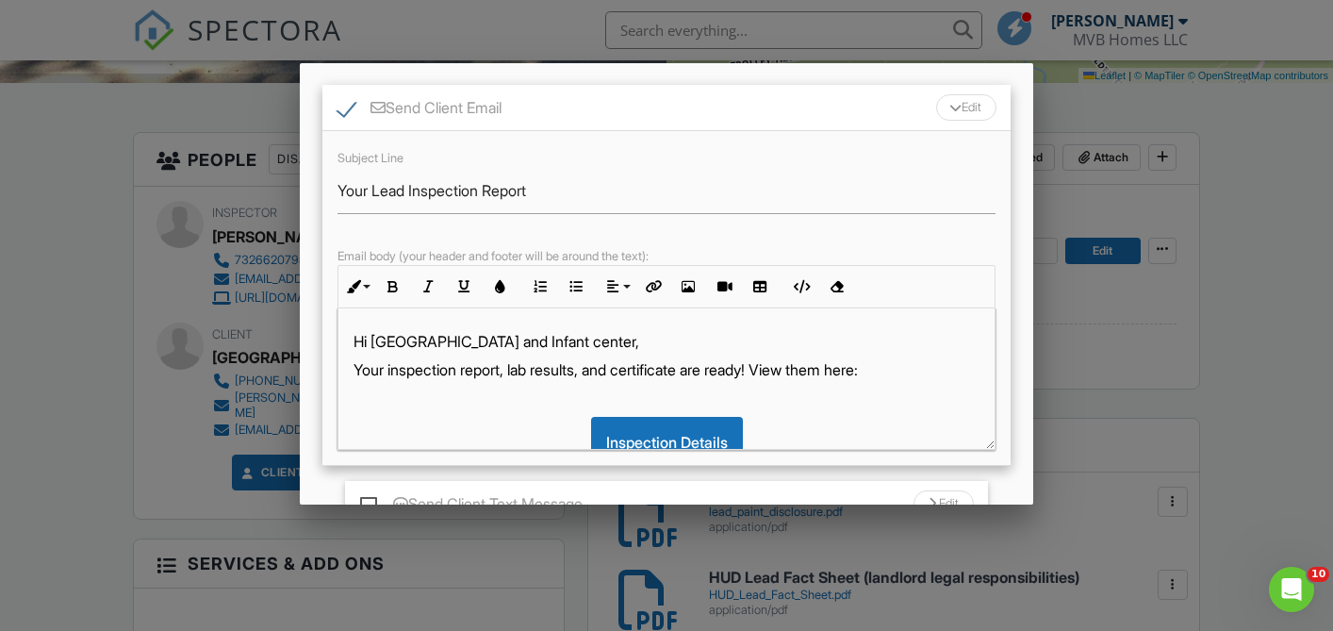
scroll to position [352, 0]
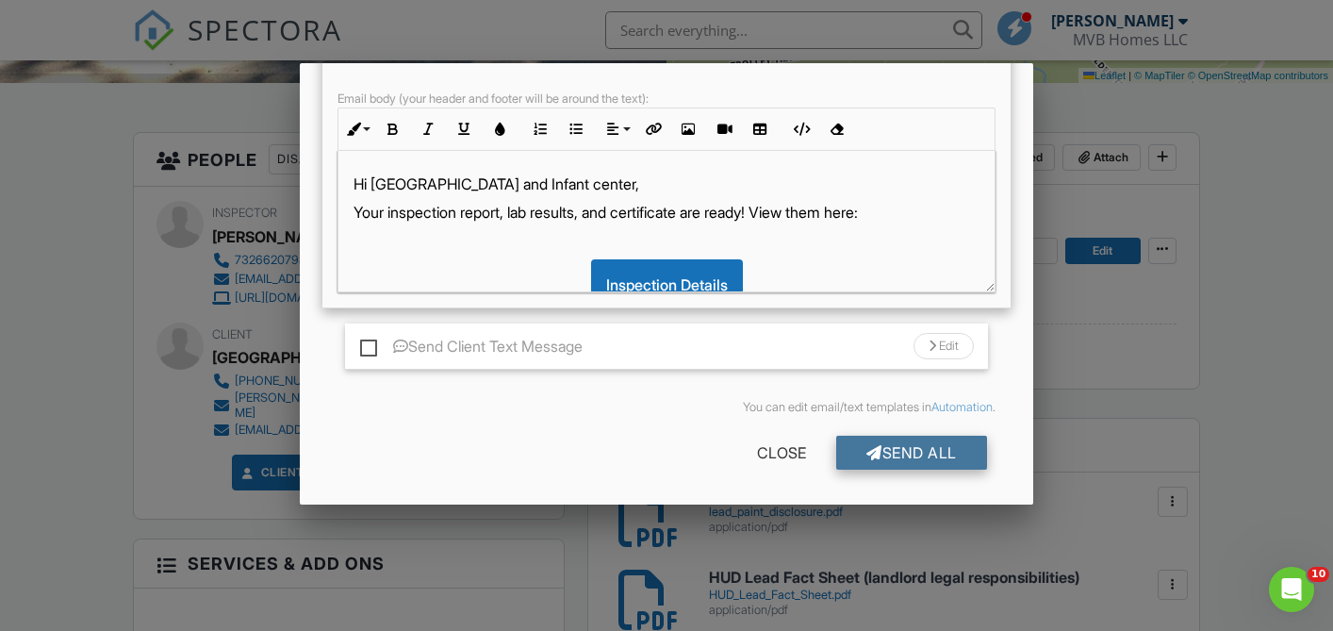
click at [908, 443] on div "Send All" at bounding box center [911, 453] width 151 height 34
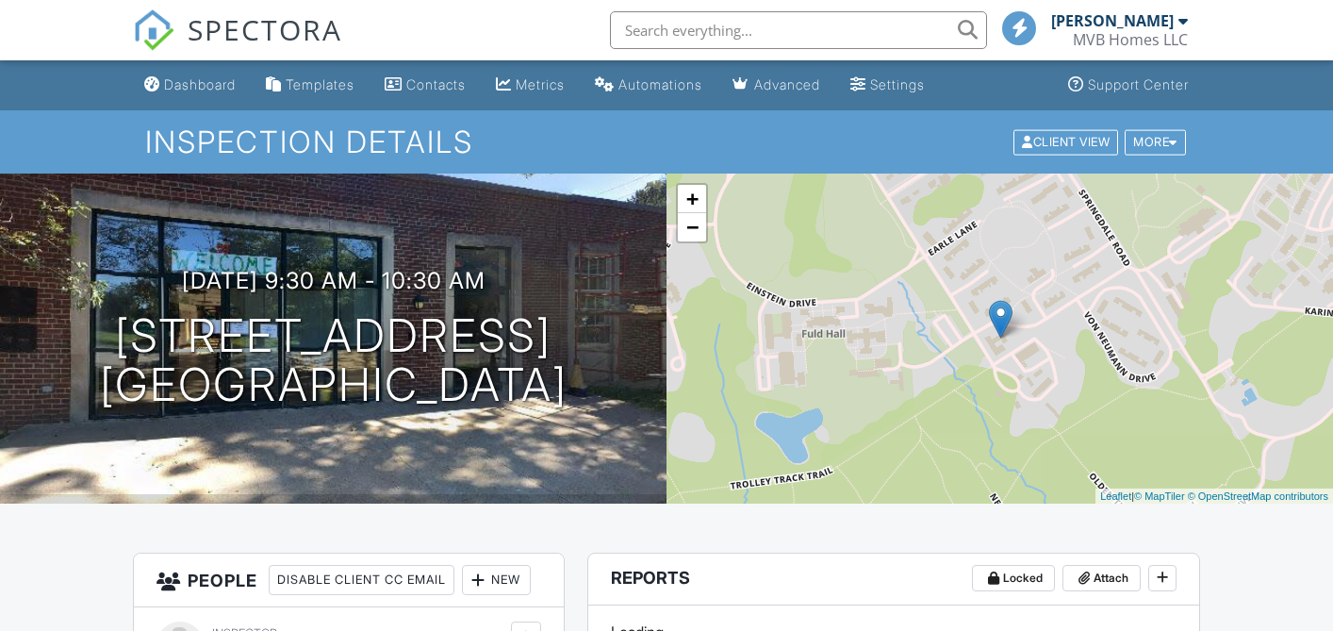
scroll to position [421, 0]
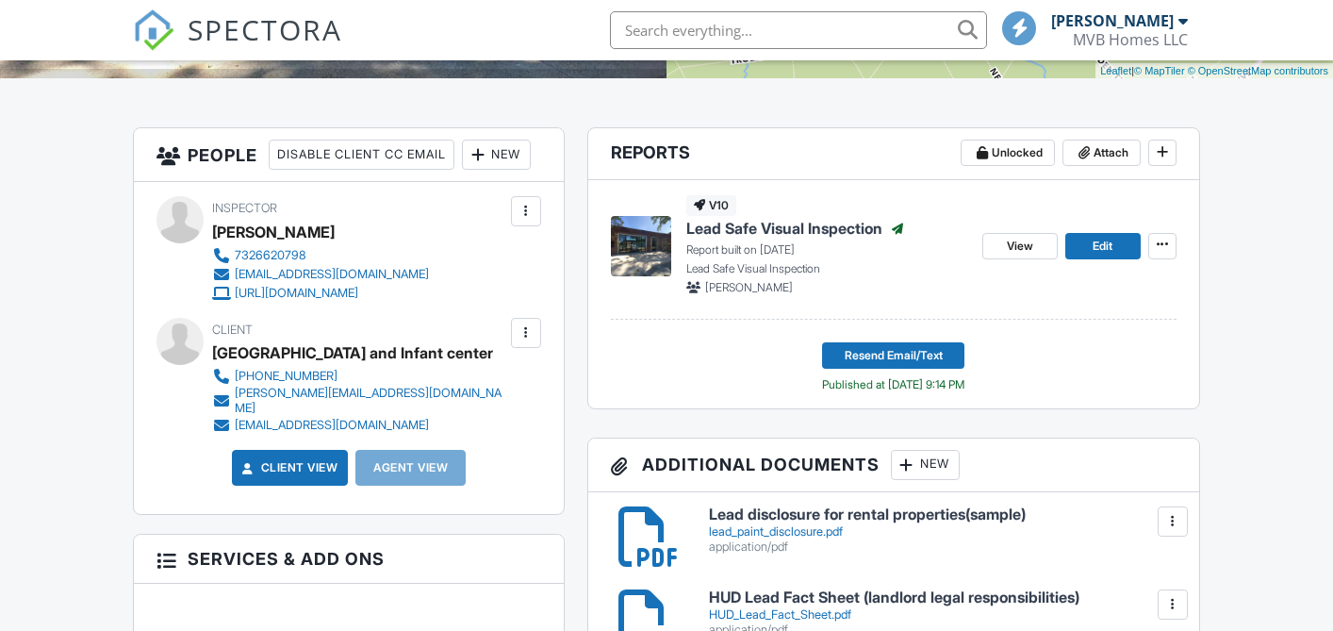
click at [1171, 512] on div at bounding box center [1173, 521] width 19 height 19
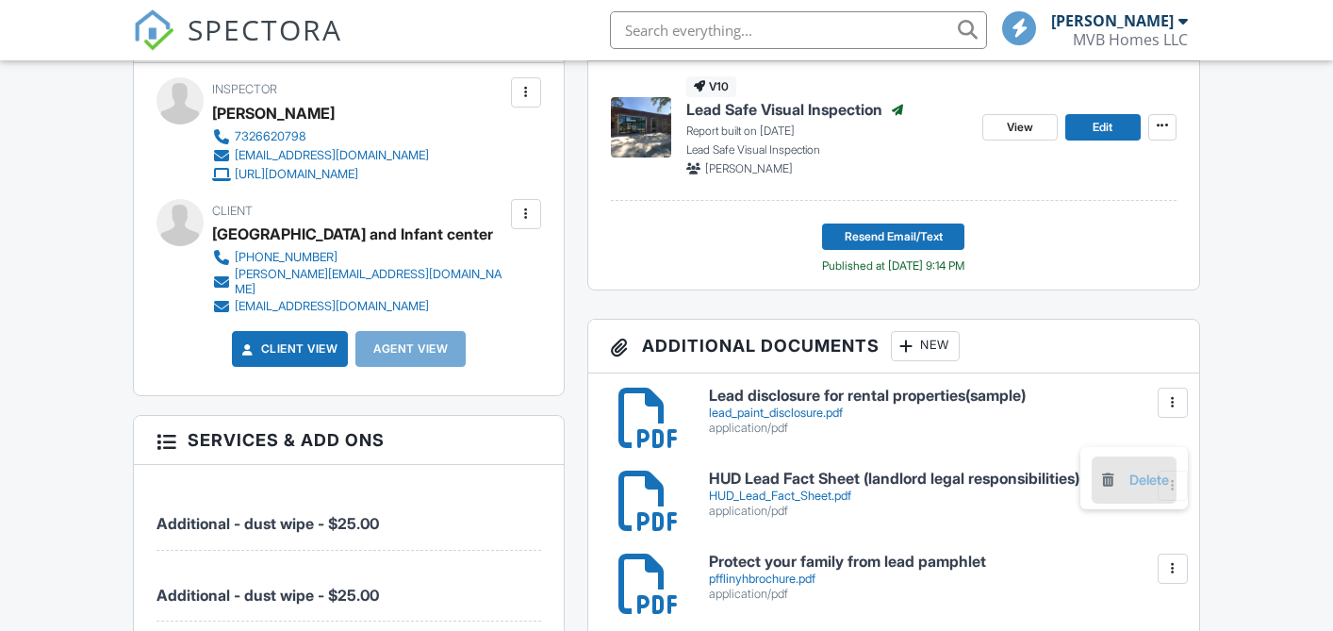
scroll to position [0, 0]
click at [1141, 483] on link "Delete" at bounding box center [1134, 485] width 70 height 21
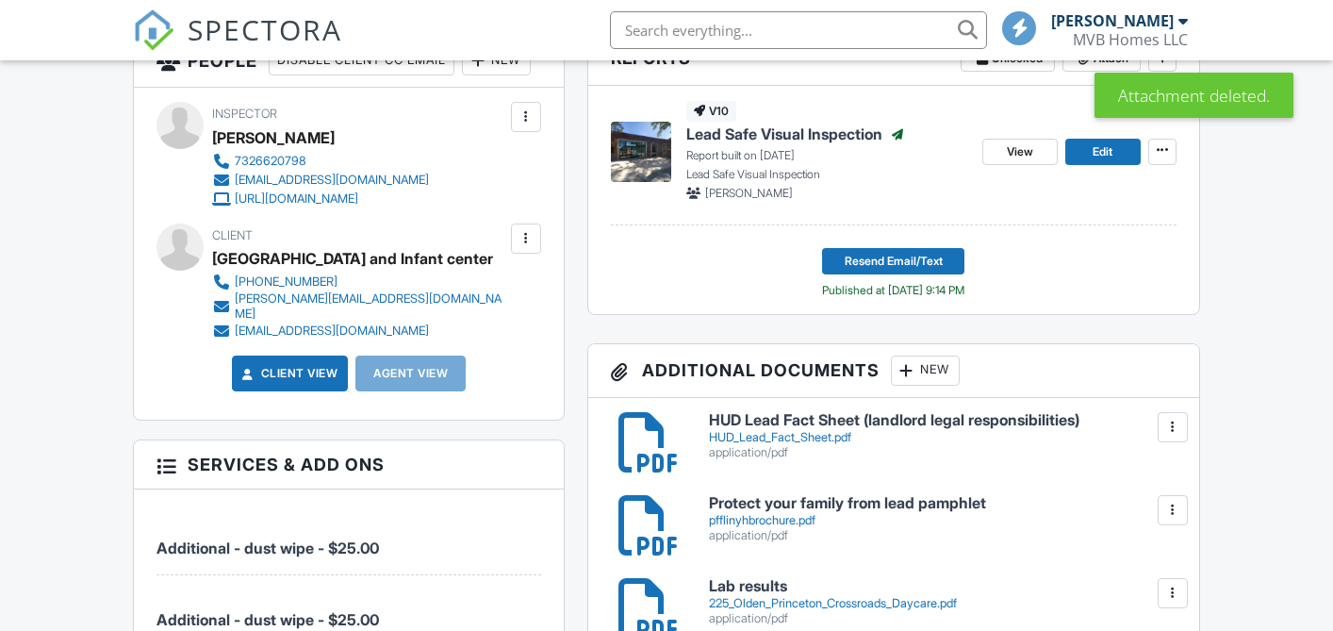
click at [1171, 418] on div at bounding box center [1173, 427] width 19 height 19
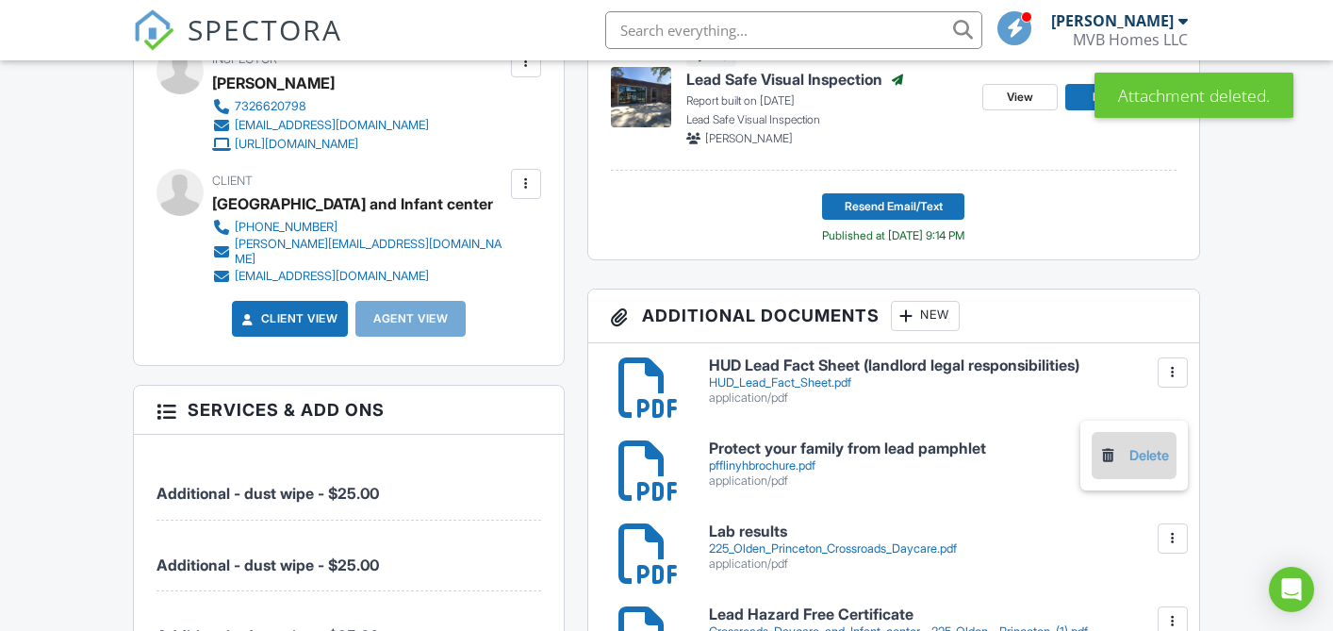
click at [1138, 457] on link "Delete" at bounding box center [1134, 455] width 70 height 21
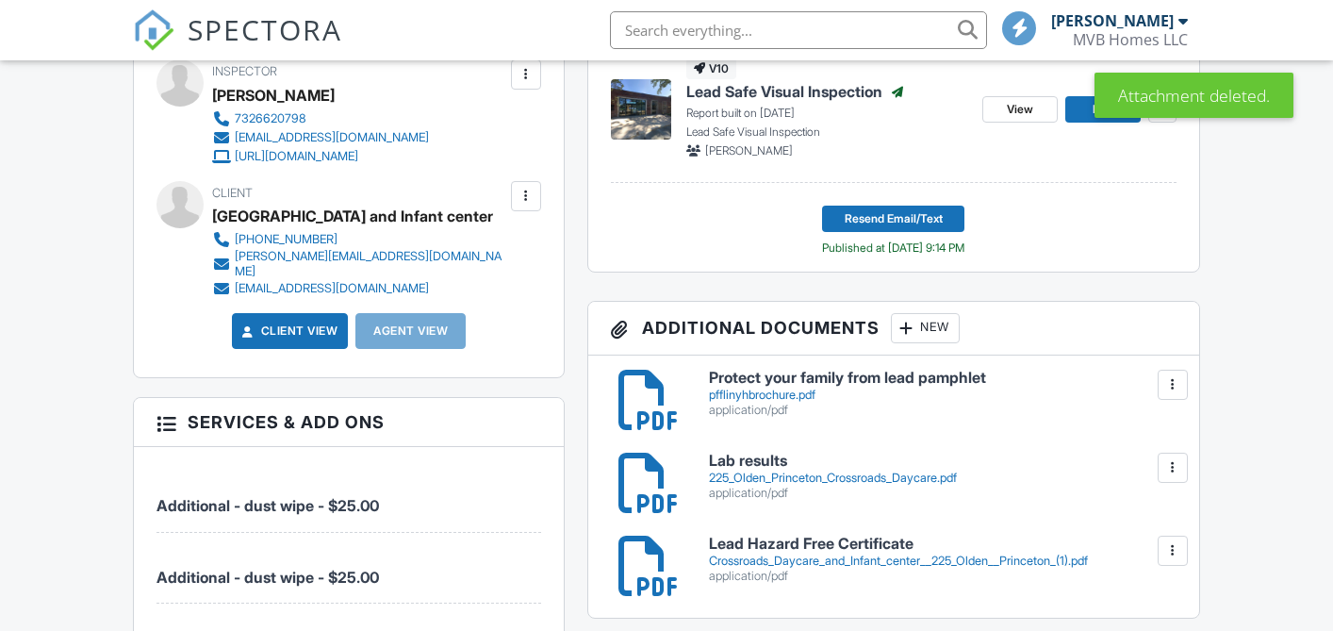
scroll to position [506, 0]
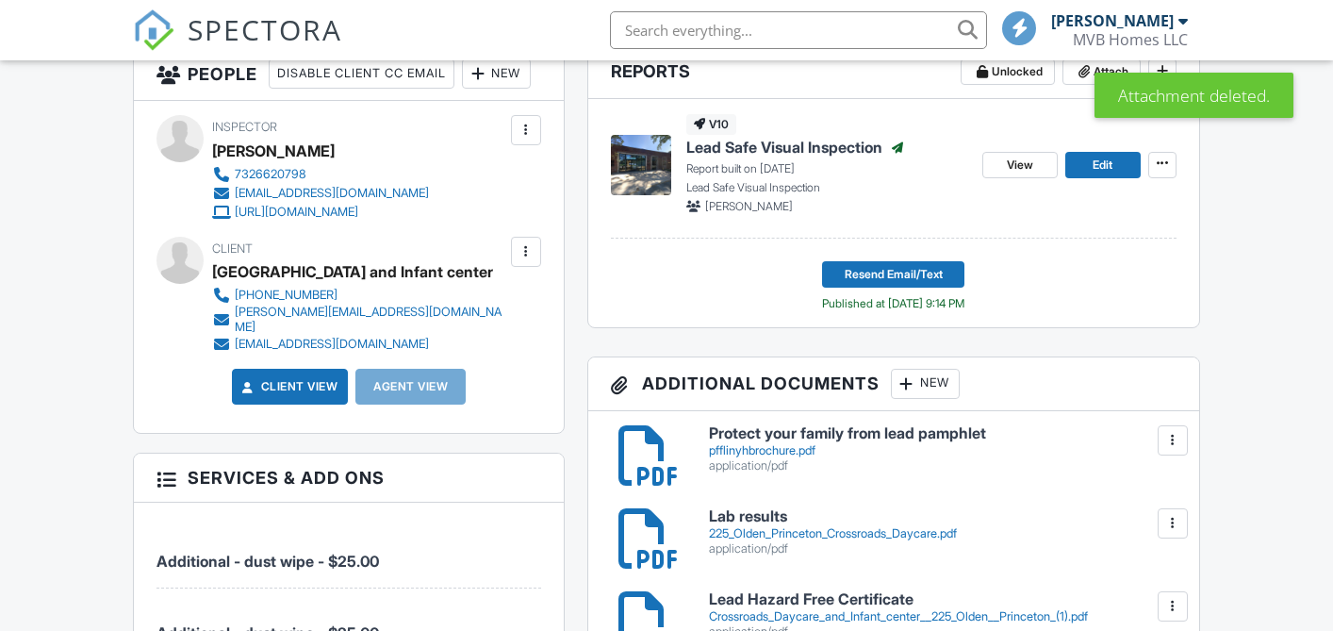
click at [1171, 442] on div at bounding box center [1173, 440] width 19 height 19
click at [1143, 522] on link "Delete" at bounding box center [1134, 523] width 70 height 21
